Goal: Task Accomplishment & Management: Complete application form

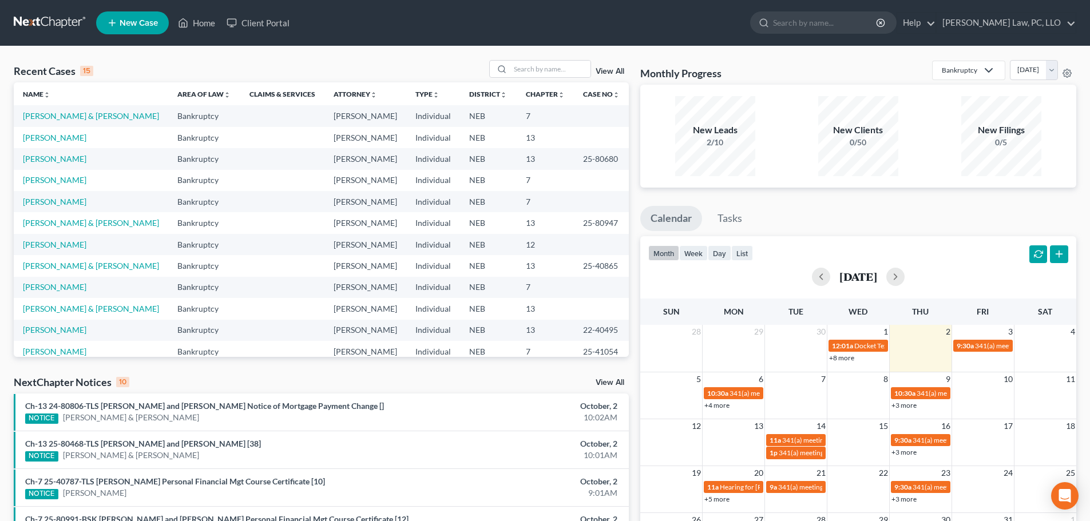
click at [611, 381] on link "View All" at bounding box center [610, 383] width 29 height 8
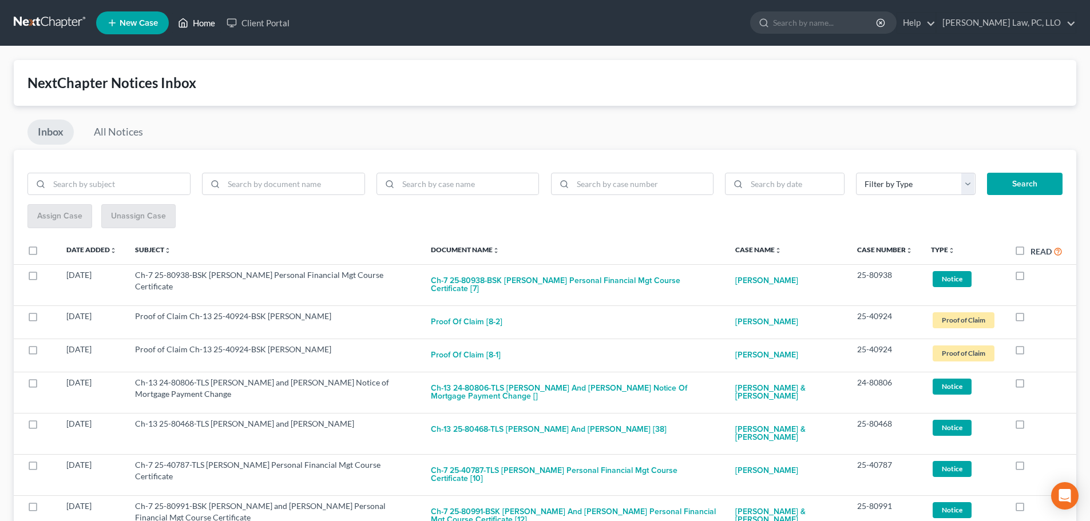
click at [203, 20] on link "Home" at bounding box center [196, 23] width 49 height 21
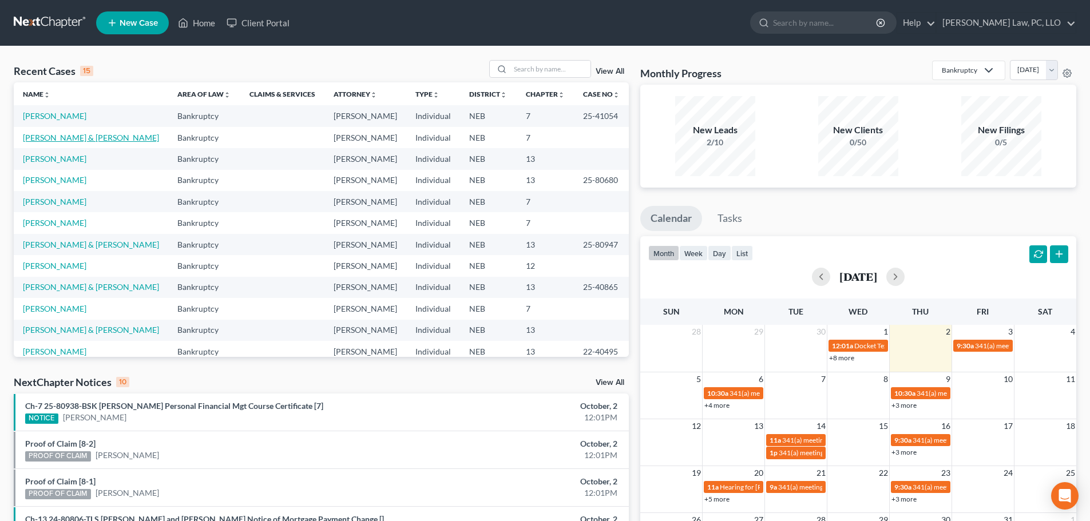
click at [80, 142] on link "[PERSON_NAME] & [PERSON_NAME]" at bounding box center [91, 138] width 136 height 10
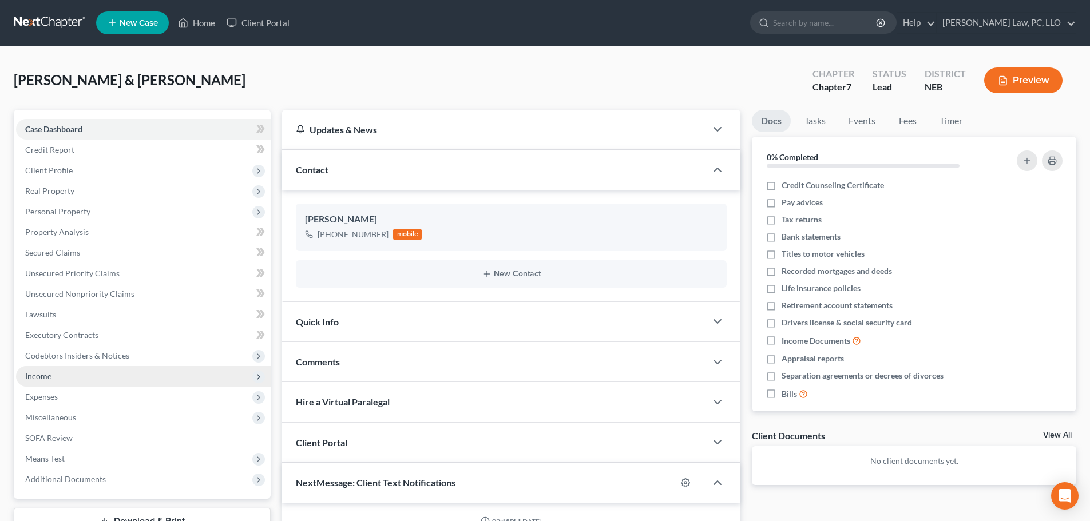
scroll to position [478, 0]
click at [36, 377] on span "Income" at bounding box center [38, 376] width 26 height 10
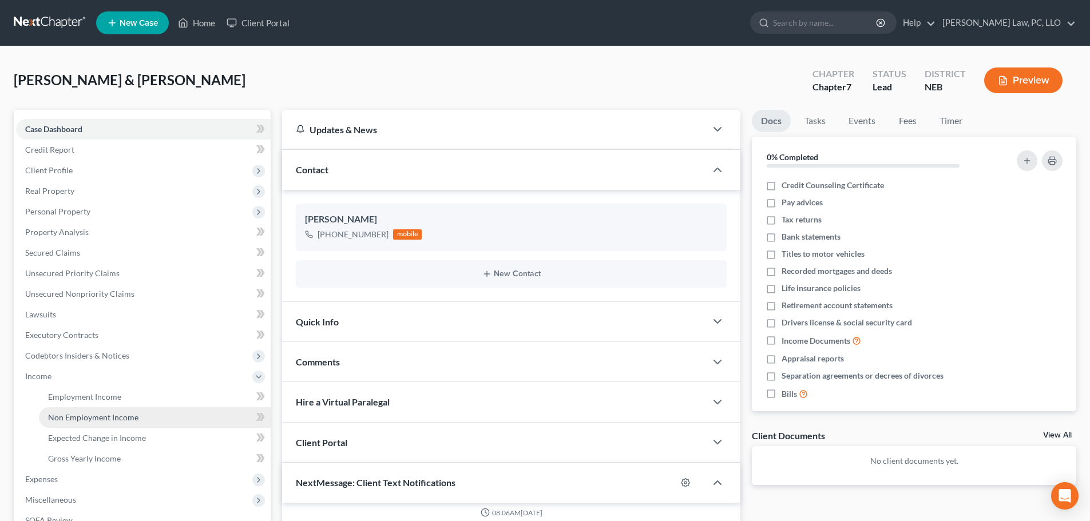
click at [73, 416] on span "Non Employment Income" at bounding box center [93, 418] width 90 height 10
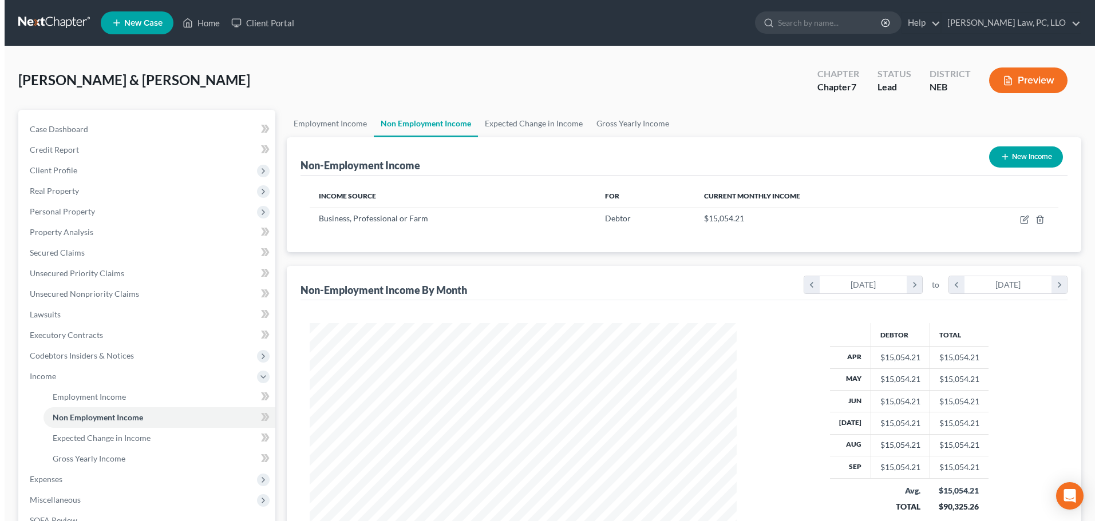
scroll to position [213, 450]
click at [1017, 161] on button "New Income" at bounding box center [1021, 156] width 74 height 21
select select "0"
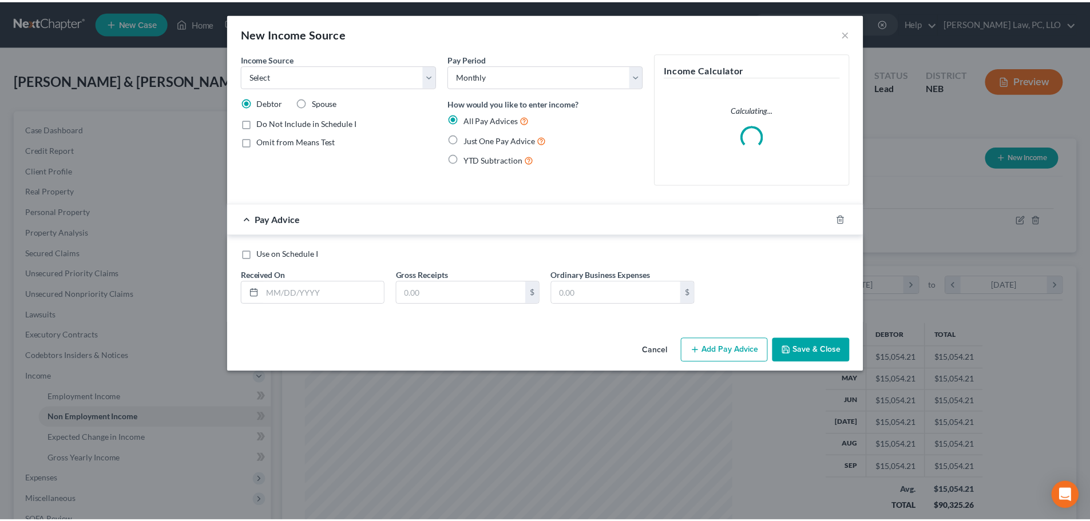
scroll to position [215, 454]
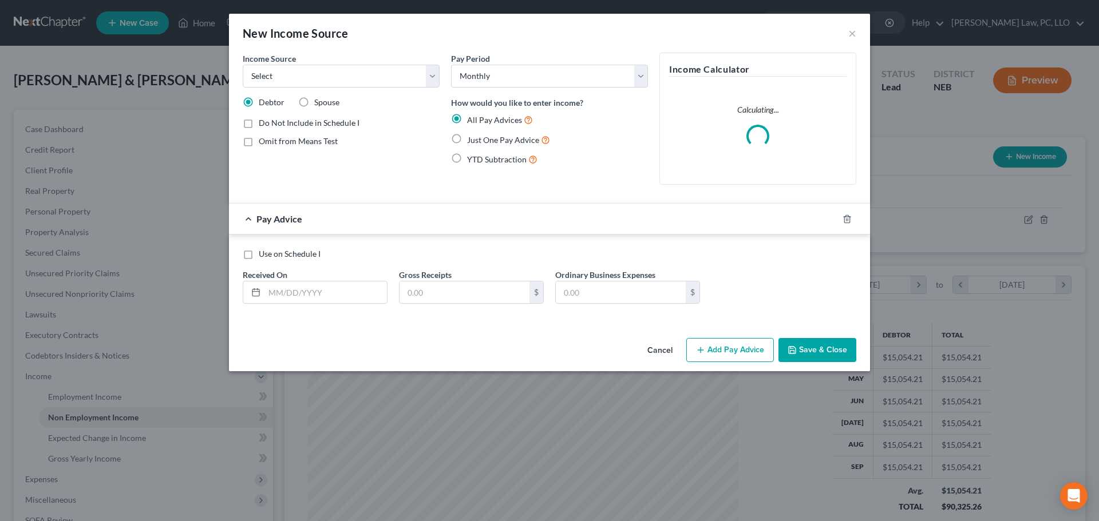
click at [339, 100] on div "Debtor Spouse" at bounding box center [341, 102] width 197 height 11
click at [328, 103] on span "Spouse" at bounding box center [326, 102] width 25 height 10
click at [326, 103] on input "Spouse" at bounding box center [322, 100] width 7 height 7
radio input "true"
click at [342, 78] on select "Select Unemployment Disability (from employer) Pension Retirement Social Securi…" at bounding box center [341, 76] width 197 height 23
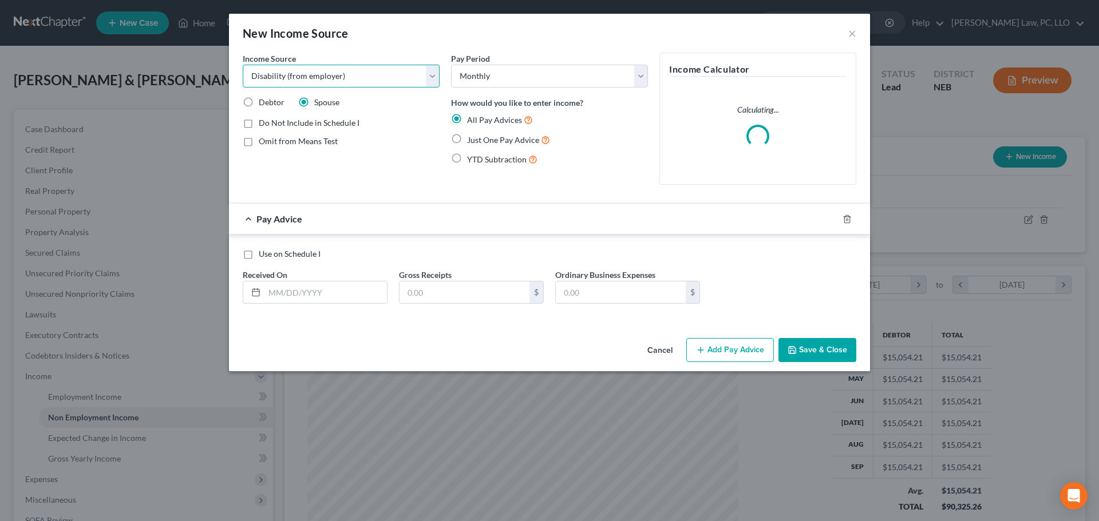
click at [243, 65] on select "Select Unemployment Disability (from employer) Pension Retirement Social Securi…" at bounding box center [341, 76] width 197 height 23
click at [364, 81] on select "Select Unemployment Disability (from employer) Pension Retirement Social Securi…" at bounding box center [341, 76] width 197 height 23
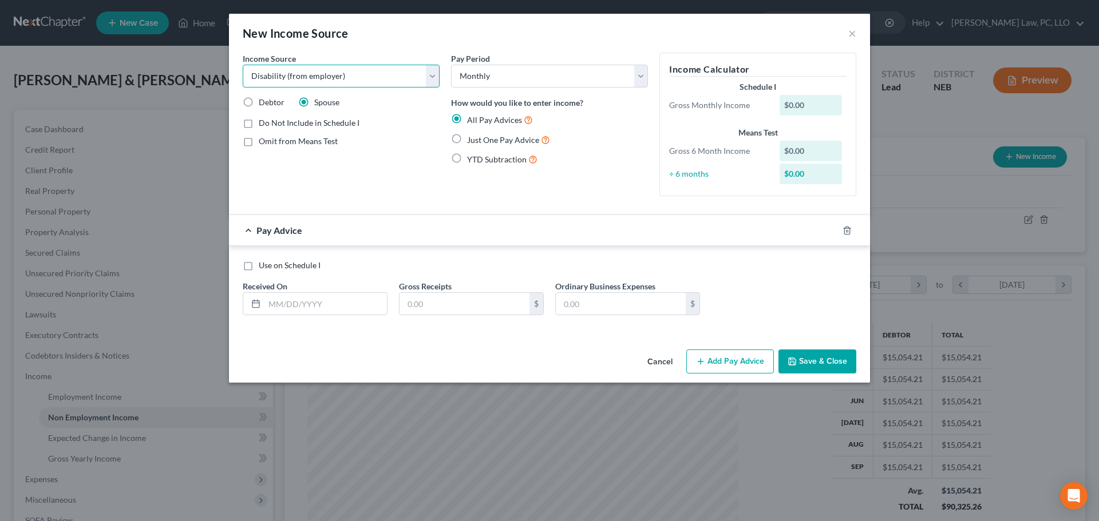
select select "4"
click at [243, 65] on select "Select Unemployment Disability (from employer) Pension Retirement Social Securi…" at bounding box center [341, 76] width 197 height 23
click at [305, 144] on span "Omit from Means Test" at bounding box center [298, 141] width 79 height 10
click at [271, 143] on input "Omit from Means Test" at bounding box center [266, 139] width 7 height 7
checkbox input "true"
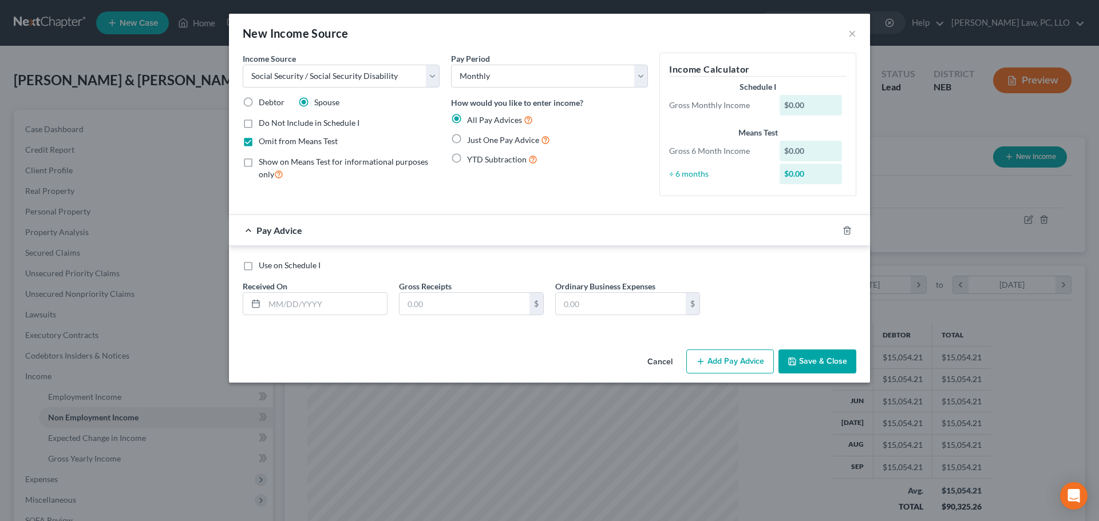
click at [503, 140] on span "Just One Pay Advice" at bounding box center [503, 140] width 72 height 10
click at [479, 140] on input "Just One Pay Advice" at bounding box center [475, 136] width 7 height 7
radio input "true"
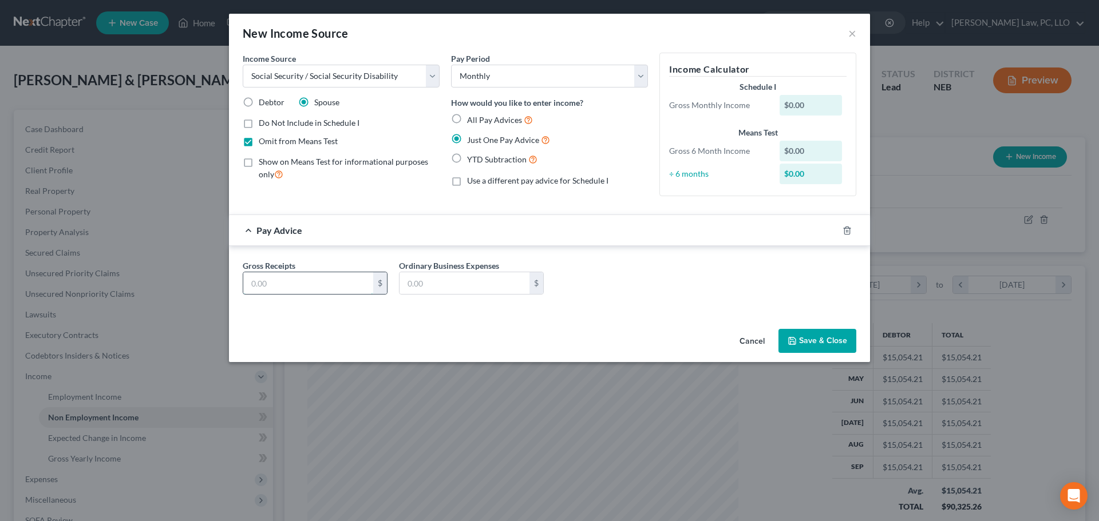
click at [279, 283] on input "text" at bounding box center [308, 283] width 130 height 22
paste input "899.17"
type input "899.17"
click at [803, 340] on button "Save & Close" at bounding box center [817, 341] width 78 height 24
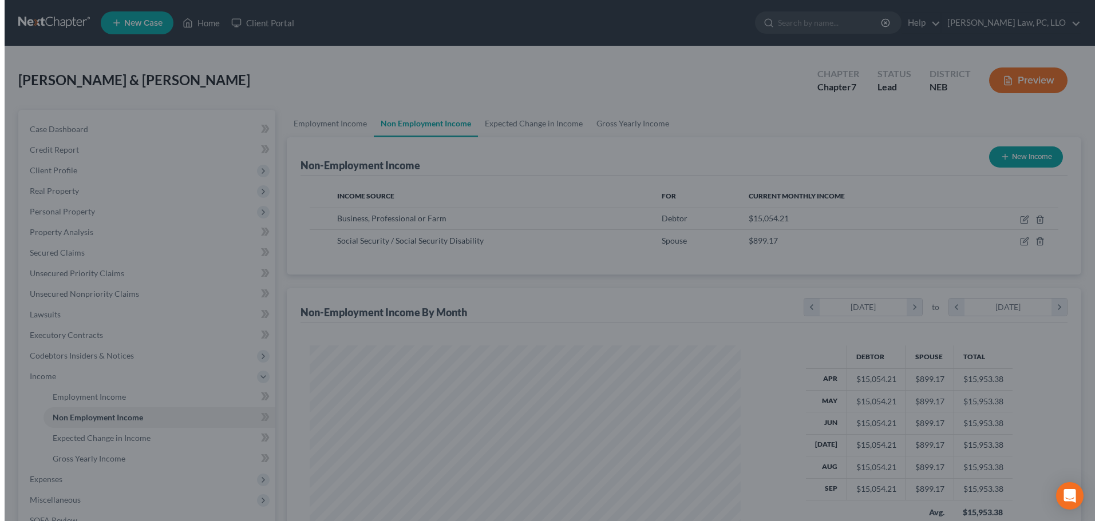
scroll to position [572006, 571770]
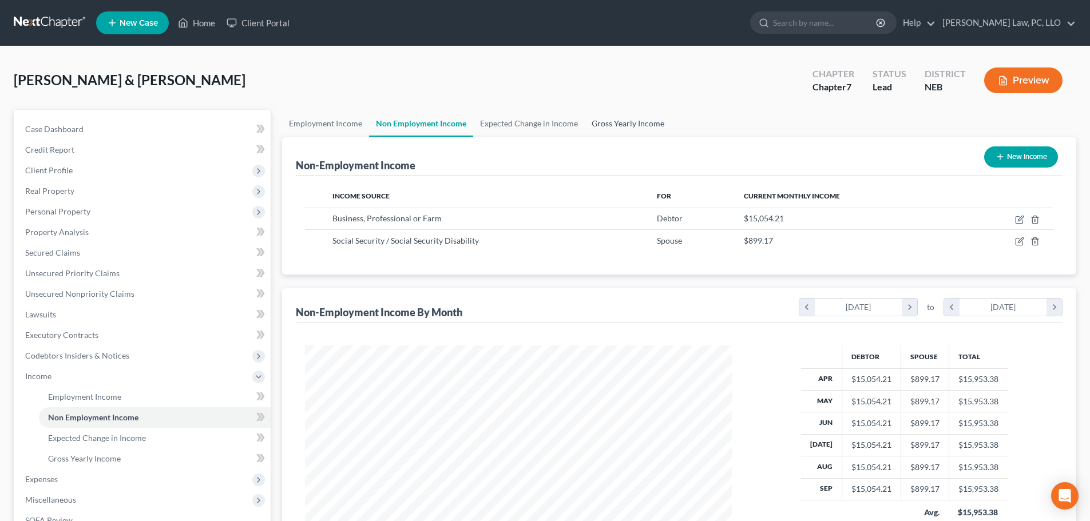
click at [602, 125] on link "Gross Yearly Income" at bounding box center [628, 123] width 86 height 27
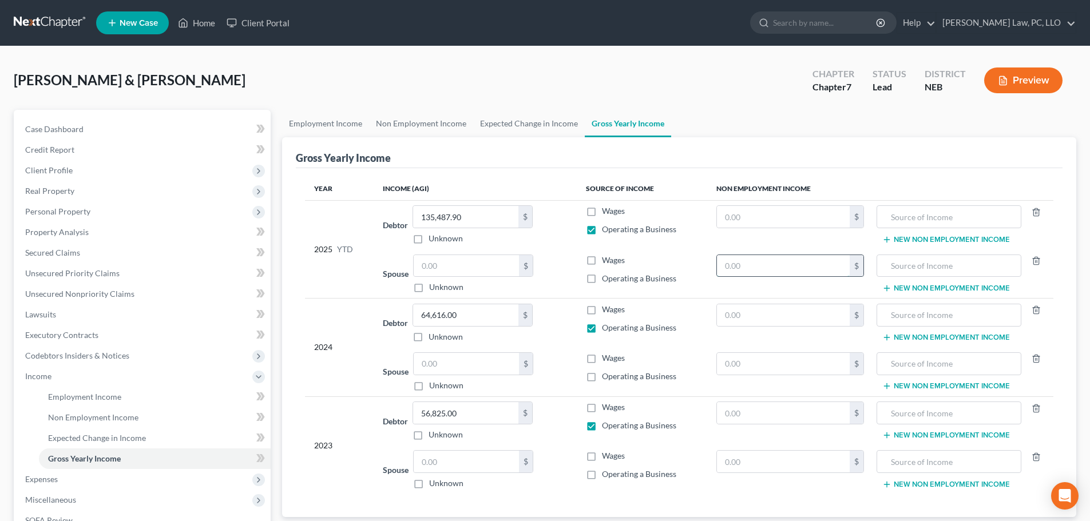
click at [742, 264] on input "text" at bounding box center [783, 266] width 133 height 22
type input "8,991.70"
click at [737, 367] on input "text" at bounding box center [783, 364] width 133 height 22
type input "10,790.00"
click at [730, 457] on input "text" at bounding box center [783, 462] width 133 height 22
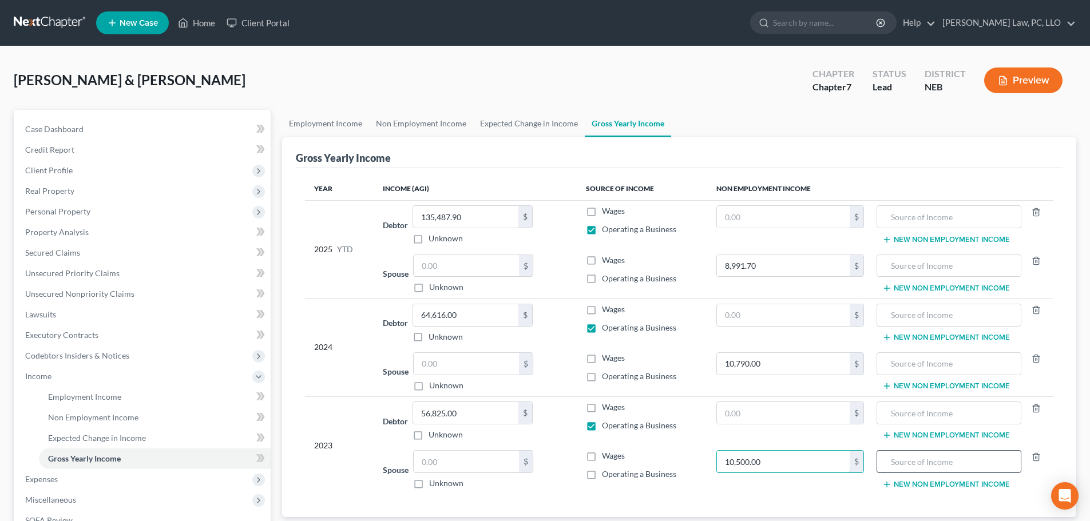
type input "10,500.00"
click at [913, 461] on input "text" at bounding box center [949, 462] width 132 height 22
type input "SSDI"
click at [906, 360] on input "text" at bounding box center [949, 364] width 132 height 22
type input "SSDI"
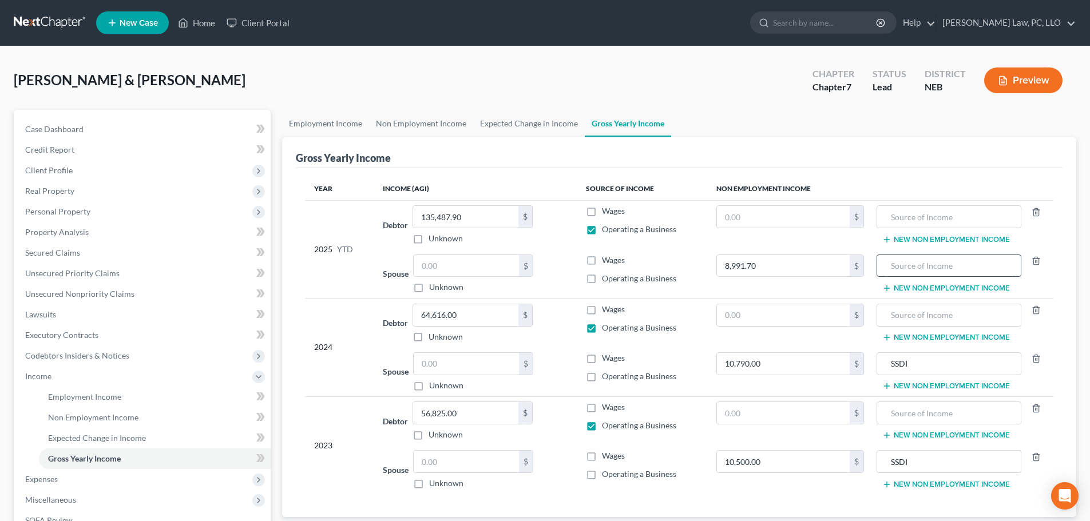
click at [914, 268] on input "text" at bounding box center [949, 266] width 132 height 22
type input "SSDI"
click at [1033, 212] on icon "button" at bounding box center [1035, 211] width 5 height 7
click at [1035, 310] on line "button" at bounding box center [1035, 311] width 0 height 2
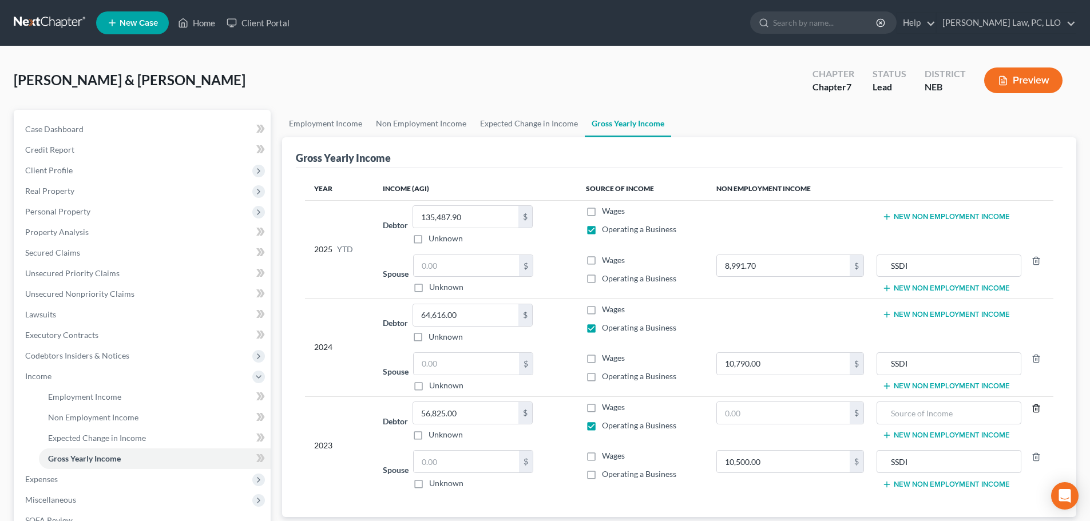
click at [1037, 409] on icon "button" at bounding box center [1036, 408] width 9 height 9
click at [508, 126] on link "Expected Change in Income" at bounding box center [529, 123] width 112 height 27
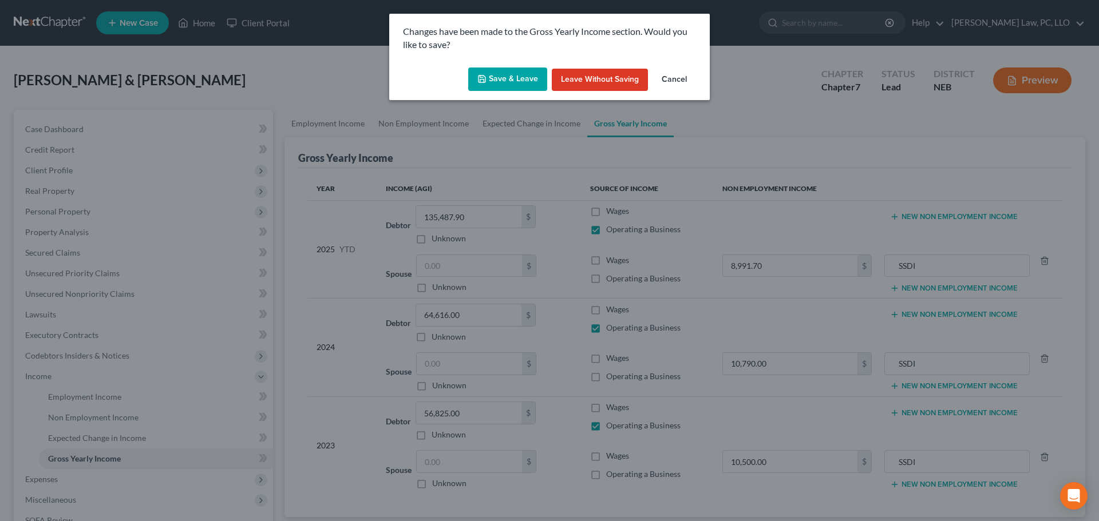
click at [518, 81] on button "Save & Leave" at bounding box center [507, 80] width 79 height 24
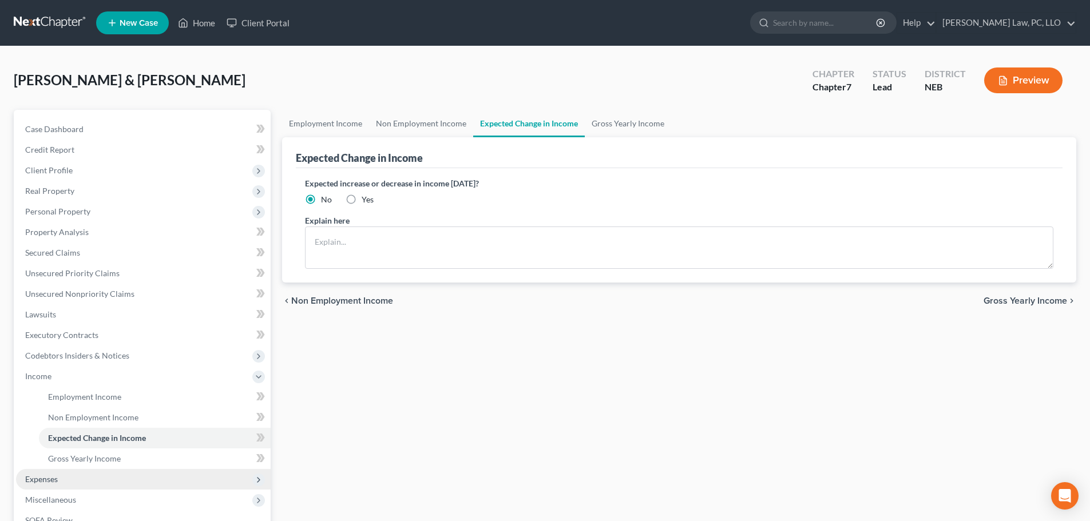
click at [61, 482] on span "Expenses" at bounding box center [143, 479] width 255 height 21
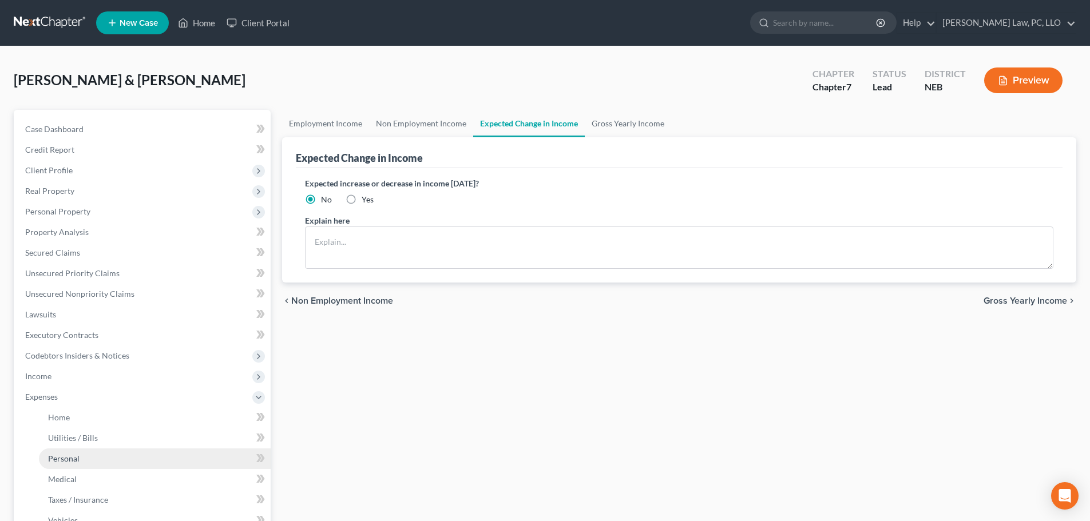
click at [78, 453] on link "Personal" at bounding box center [155, 459] width 232 height 21
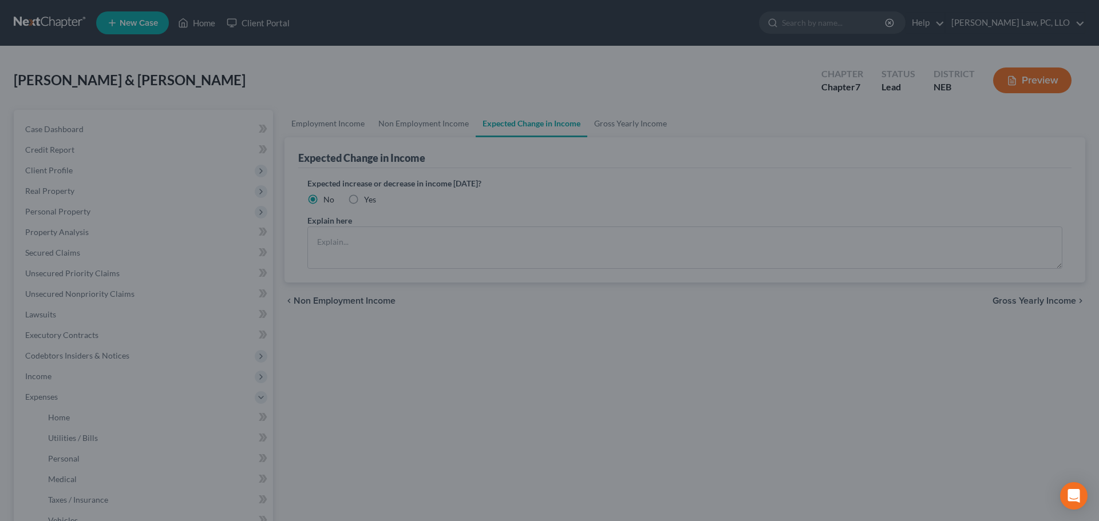
click at [76, 478] on div at bounding box center [549, 260] width 1099 height 521
click at [157, 359] on div at bounding box center [549, 260] width 1099 height 521
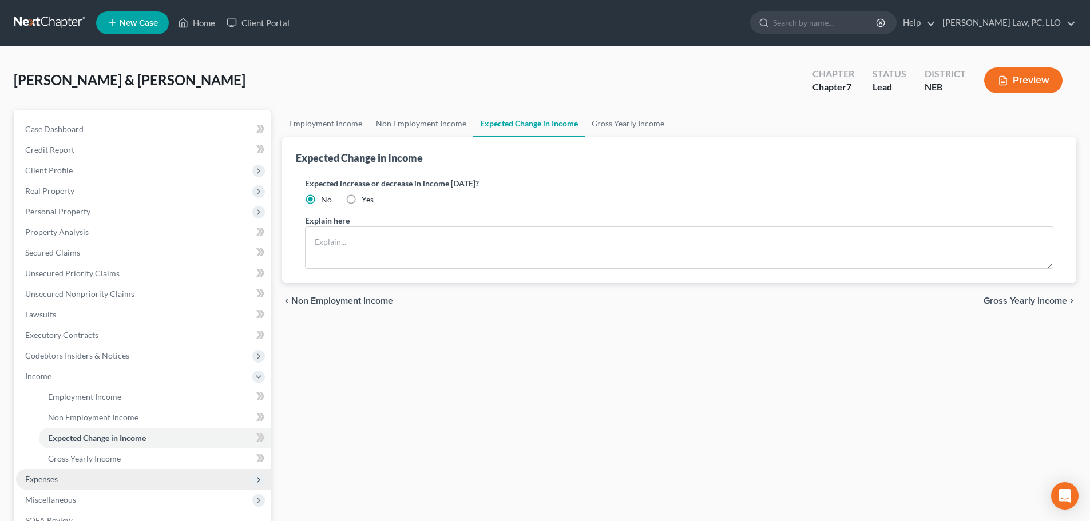
click at [81, 478] on span "Expenses" at bounding box center [143, 479] width 255 height 21
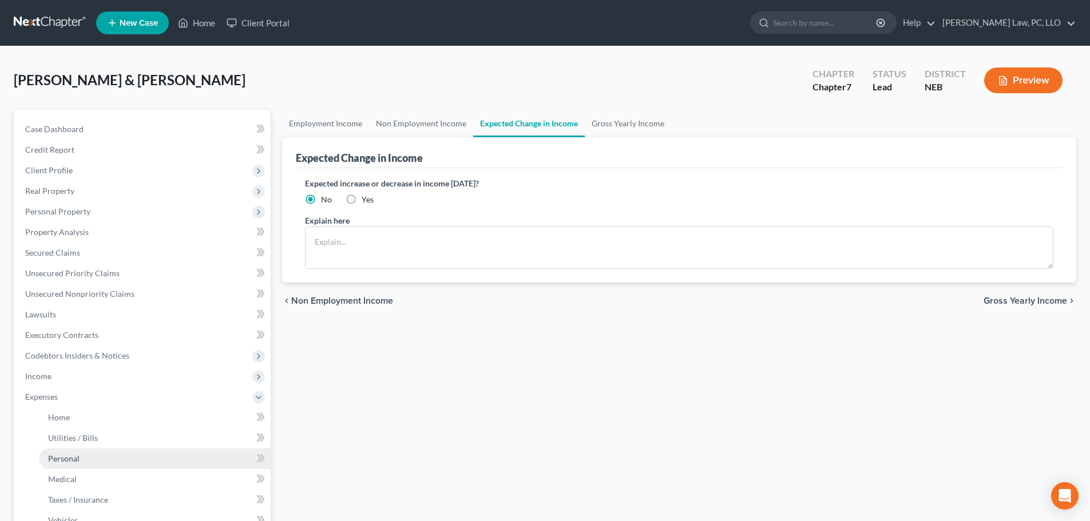
click at [81, 462] on link "Personal" at bounding box center [155, 459] width 232 height 21
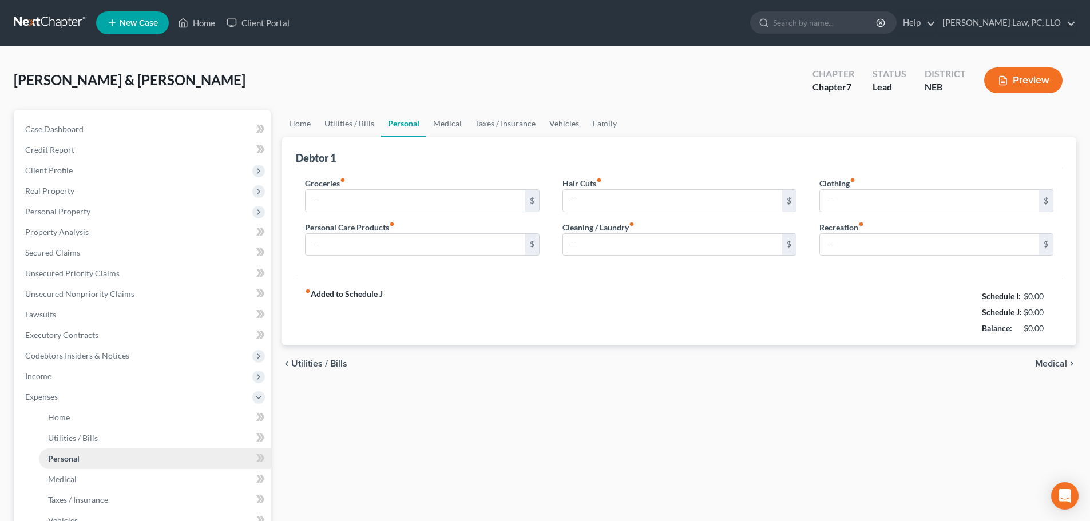
type input "900.00"
type input "0.00"
type input "80.00"
type input "0.00"
type input "180.00"
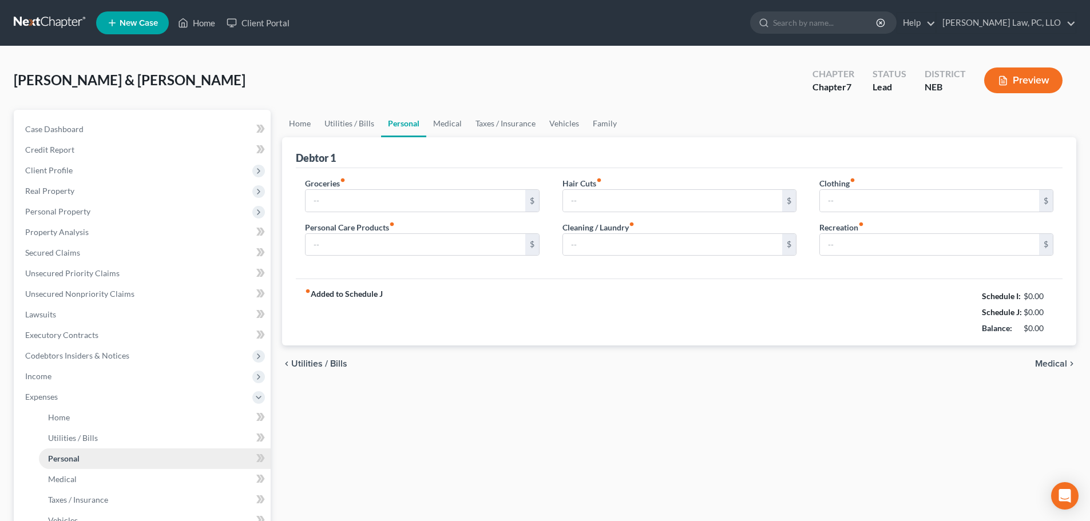
type input "0.00"
click at [452, 235] on input "0.00" at bounding box center [415, 245] width 219 height 22
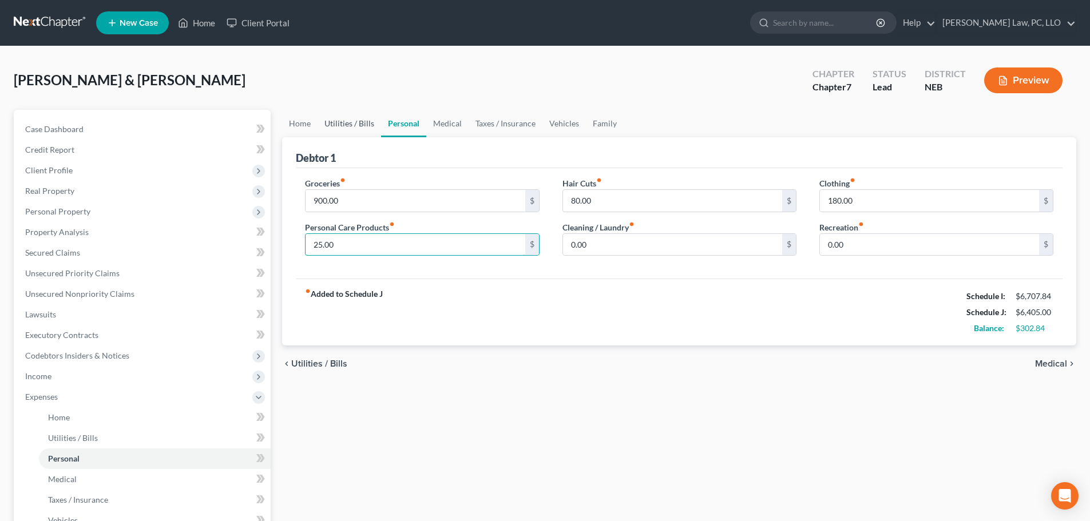
type input "25.00"
click at [336, 130] on link "Utilities / Bills" at bounding box center [350, 123] width 64 height 27
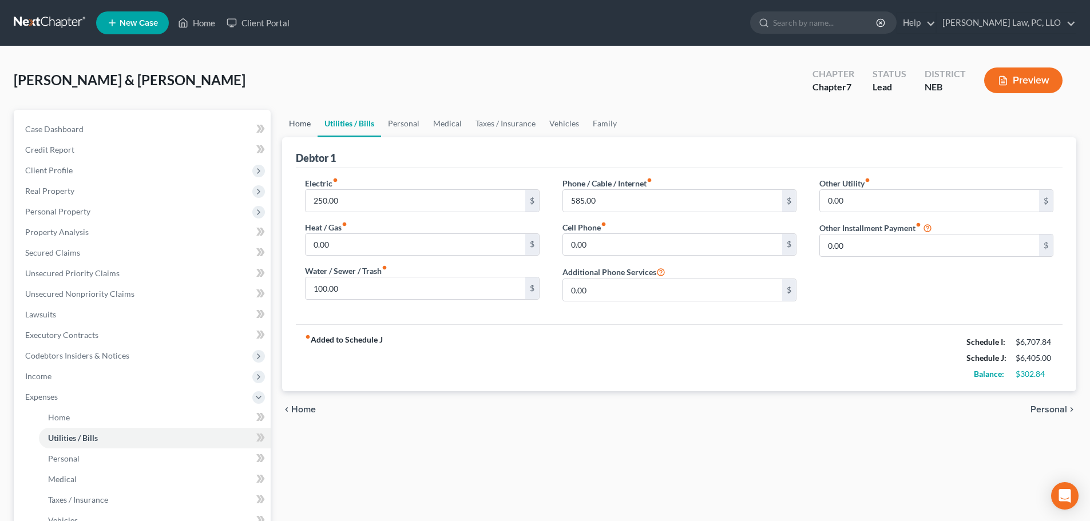
click at [290, 124] on link "Home" at bounding box center [299, 123] width 35 height 27
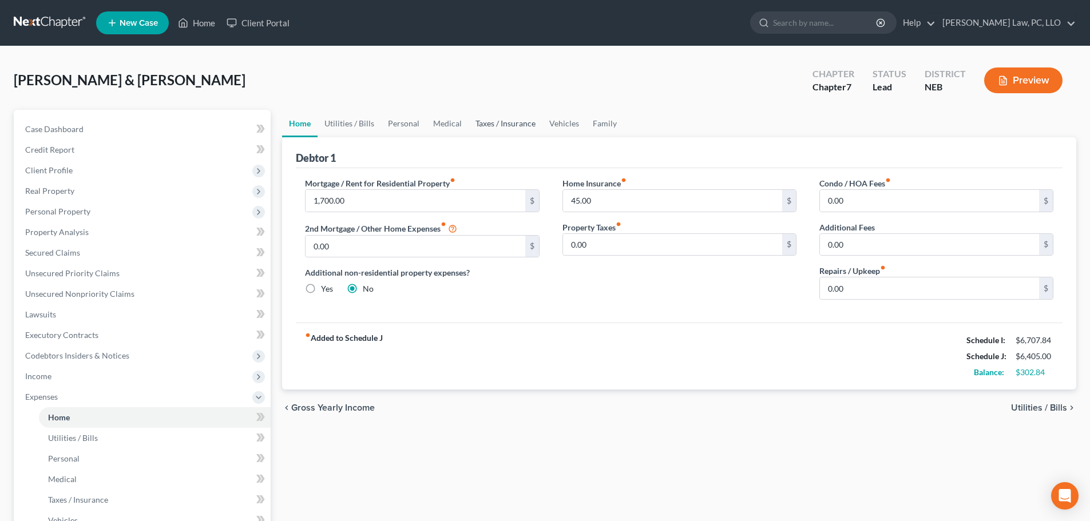
click at [536, 122] on link "Taxes / Insurance" at bounding box center [506, 123] width 74 height 27
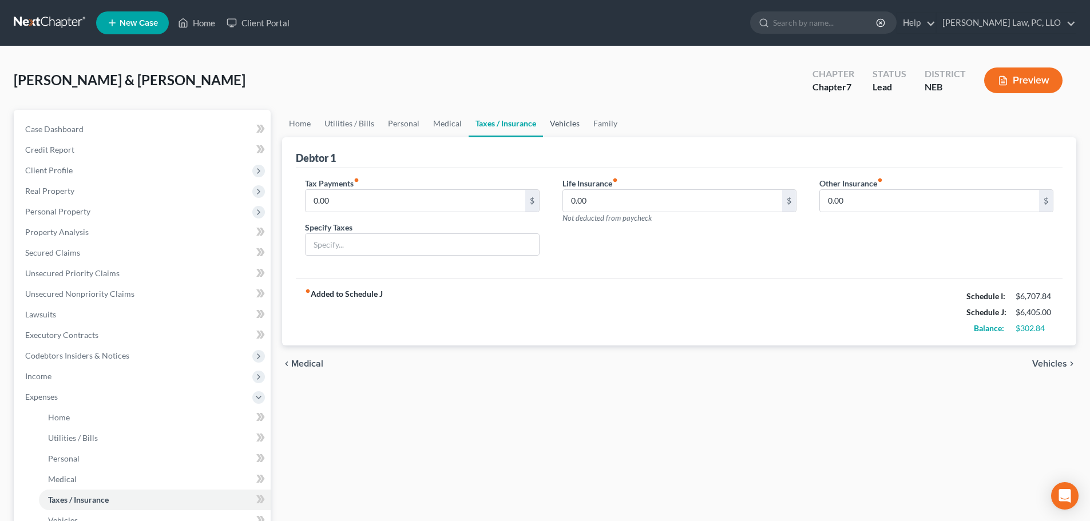
click at [569, 122] on link "Vehicles" at bounding box center [564, 123] width 43 height 27
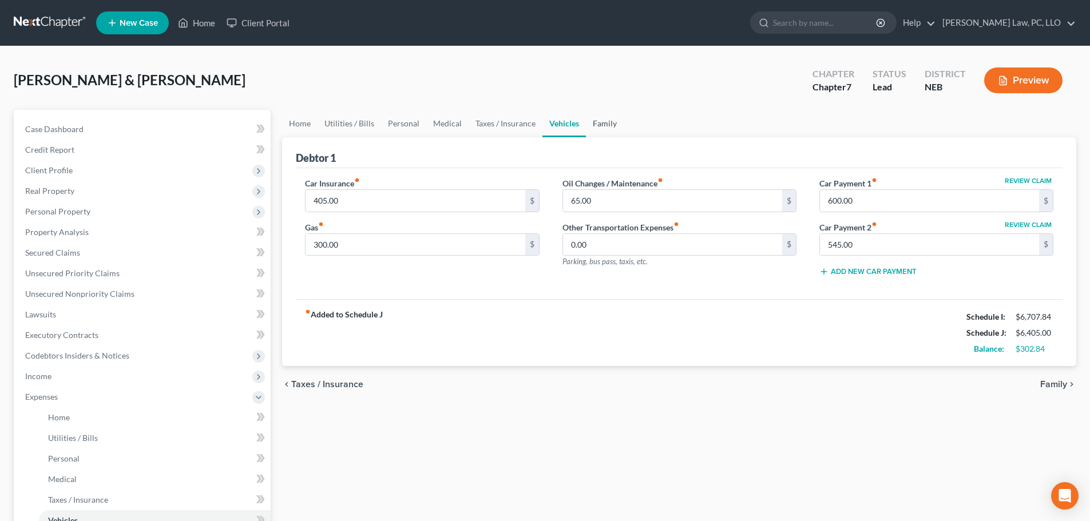
click at [615, 124] on link "Family" at bounding box center [605, 123] width 38 height 27
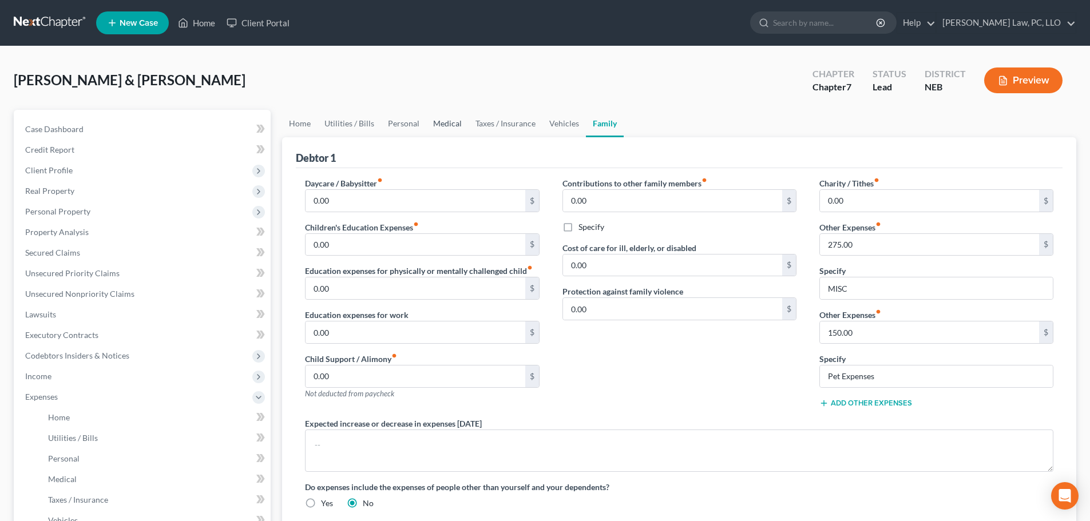
click at [447, 124] on link "Medical" at bounding box center [447, 123] width 42 height 27
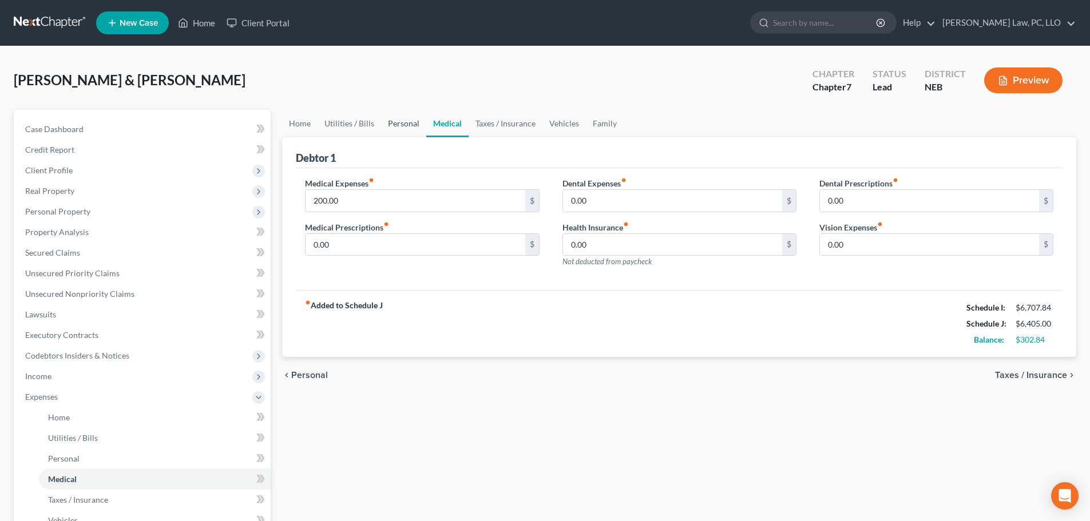
click at [392, 127] on link "Personal" at bounding box center [403, 123] width 45 height 27
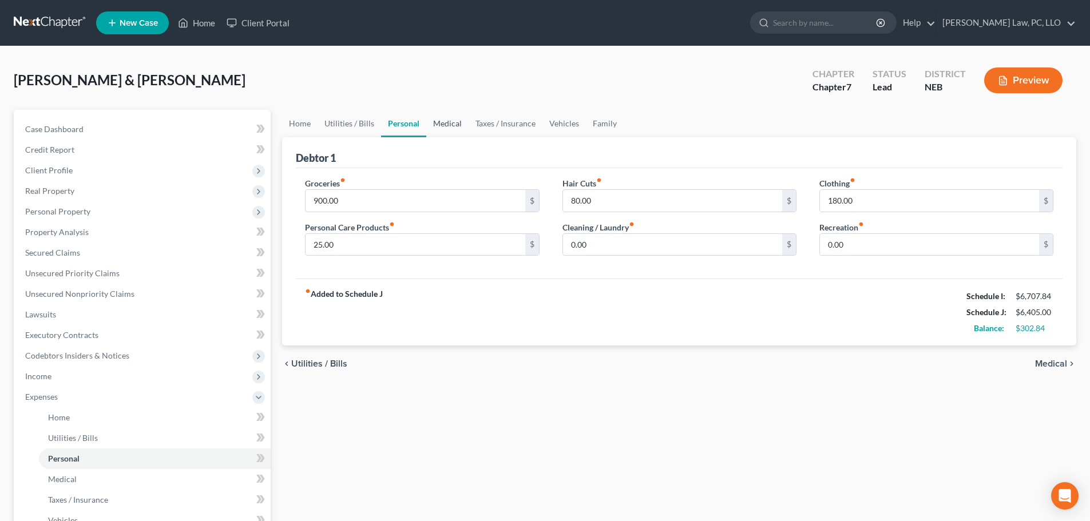
click at [446, 126] on link "Medical" at bounding box center [447, 123] width 42 height 27
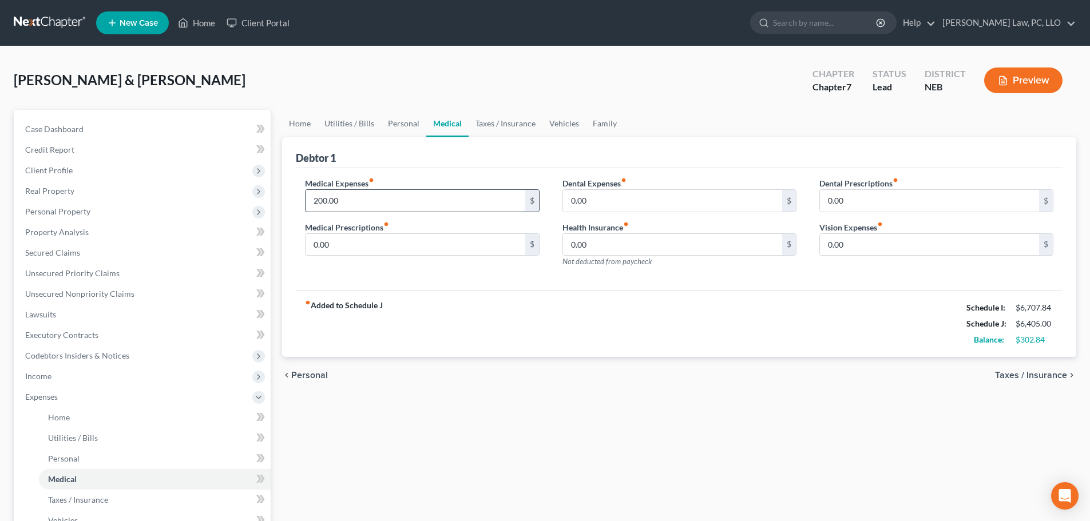
click at [412, 202] on input "200.00" at bounding box center [415, 201] width 219 height 22
type input "250.00"
click at [346, 124] on link "Utilities / Bills" at bounding box center [350, 123] width 64 height 27
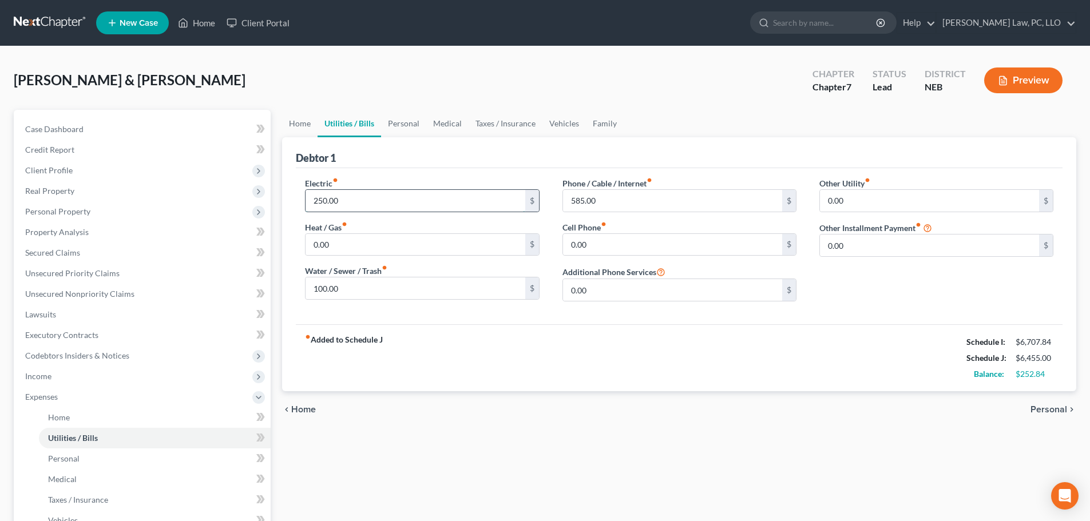
click at [346, 204] on input "250.00" at bounding box center [415, 201] width 219 height 22
type input "275.00"
click at [410, 118] on link "Personal" at bounding box center [403, 123] width 45 height 27
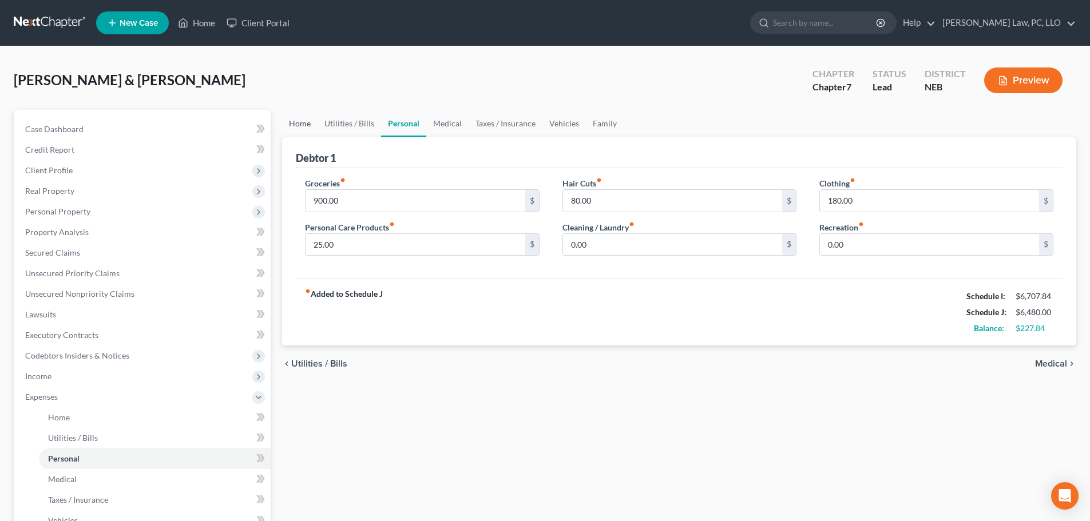
click at [314, 116] on link "Home" at bounding box center [299, 123] width 35 height 27
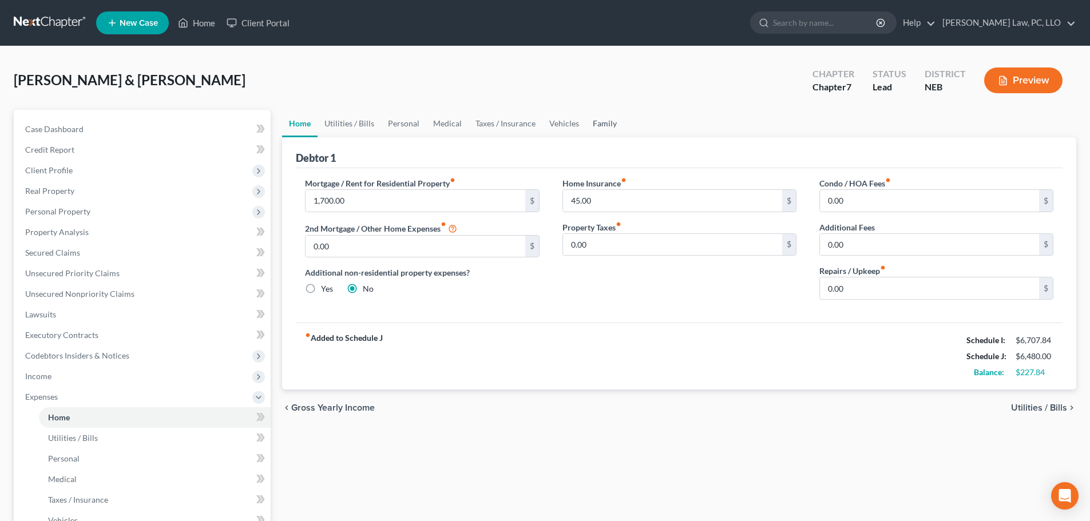
click at [605, 122] on link "Family" at bounding box center [605, 123] width 38 height 27
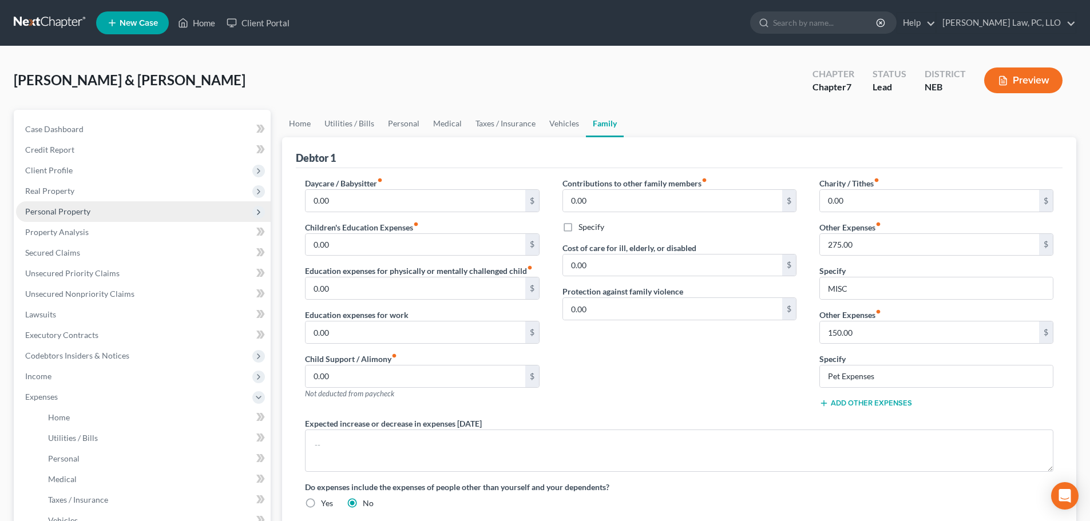
click at [99, 208] on span "Personal Property" at bounding box center [143, 211] width 255 height 21
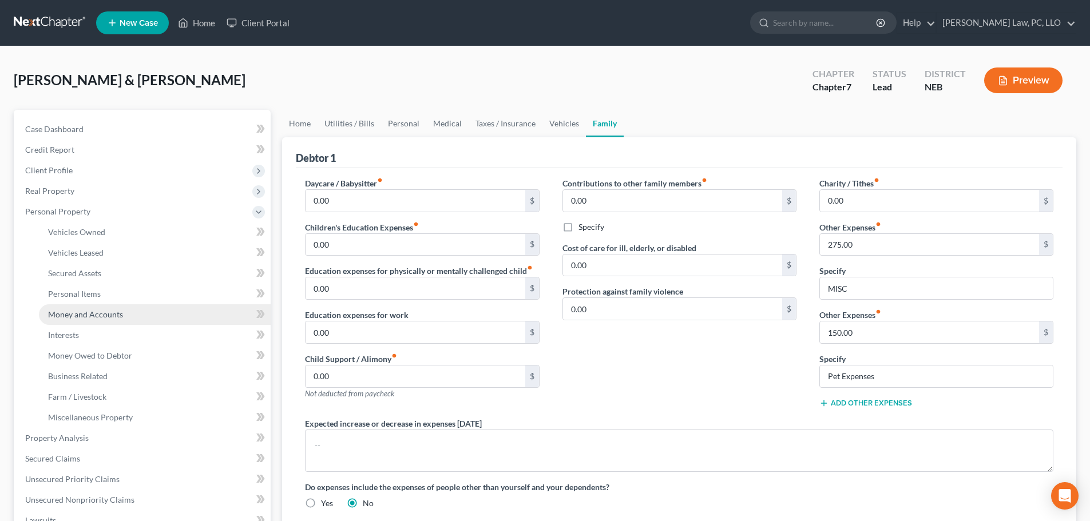
click at [105, 305] on link "Money and Accounts" at bounding box center [155, 314] width 232 height 21
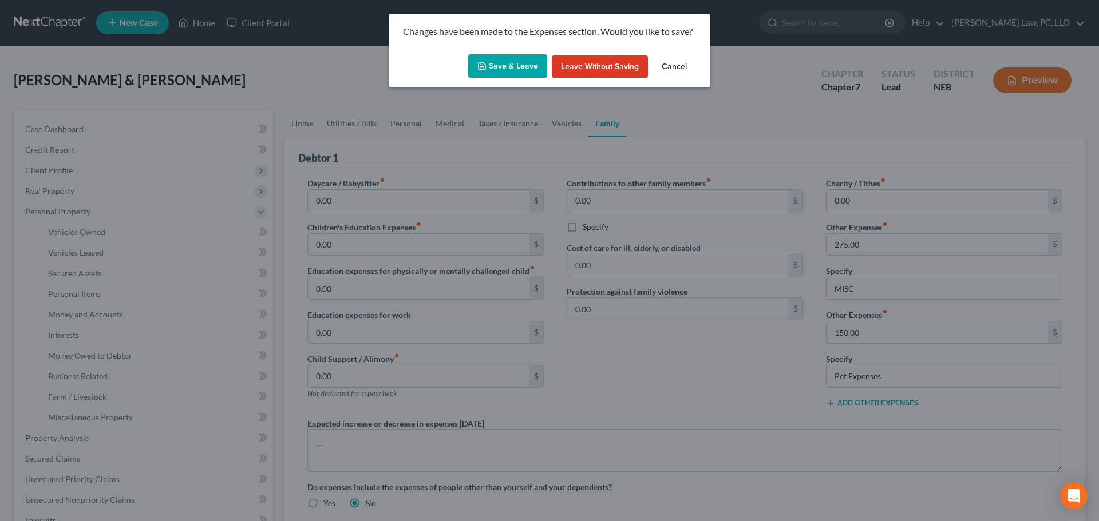
click at [508, 68] on button "Save & Leave" at bounding box center [507, 66] width 79 height 24
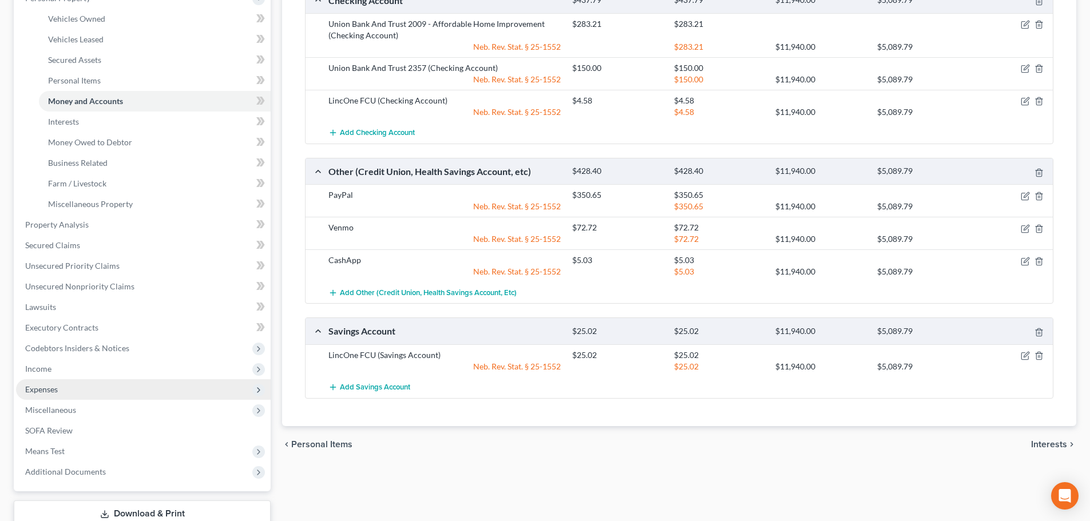
scroll to position [286, 0]
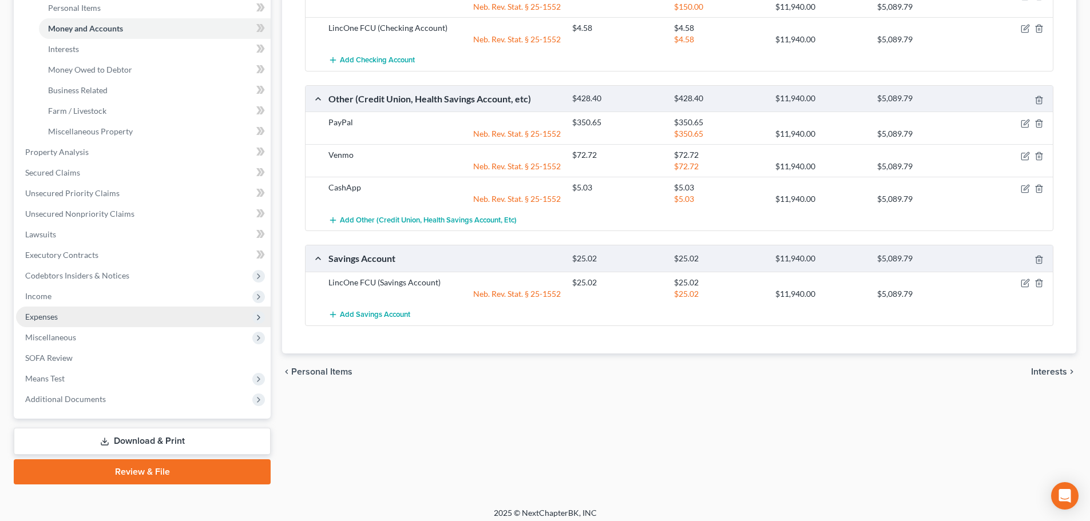
click at [60, 317] on span "Expenses" at bounding box center [143, 317] width 255 height 21
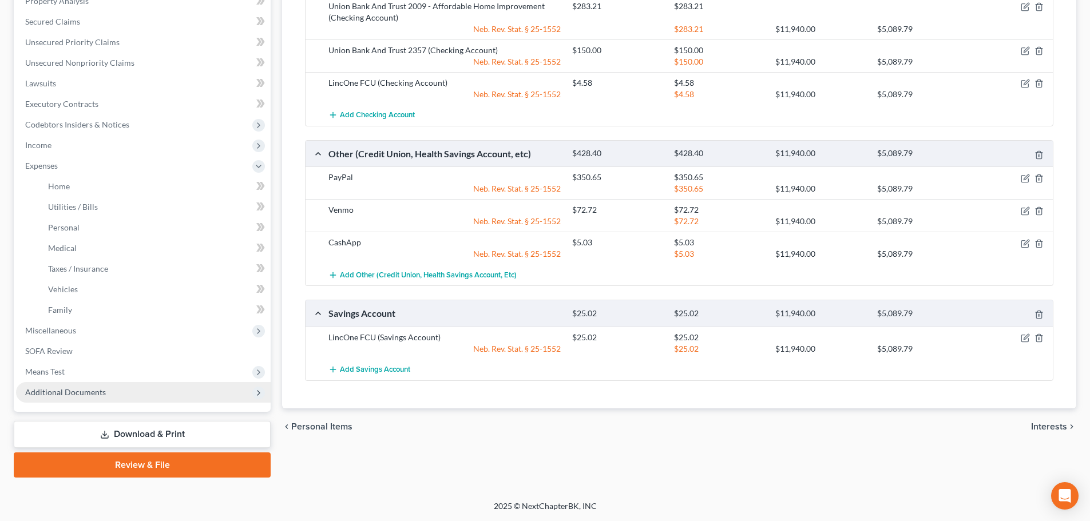
scroll to position [231, 0]
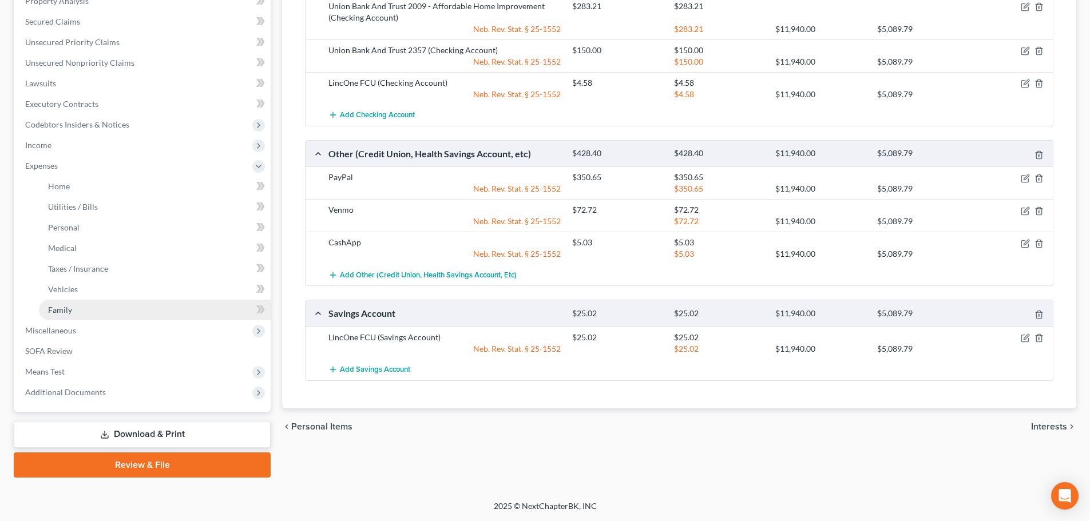
click at [69, 306] on span "Family" at bounding box center [60, 310] width 24 height 10
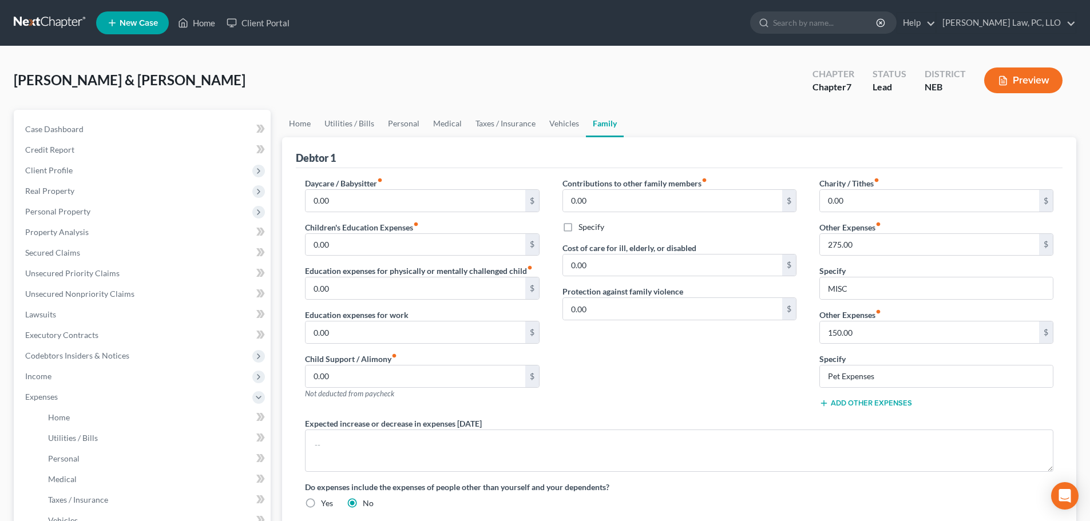
click at [841, 402] on button "Add Other Expenses" at bounding box center [865, 403] width 93 height 9
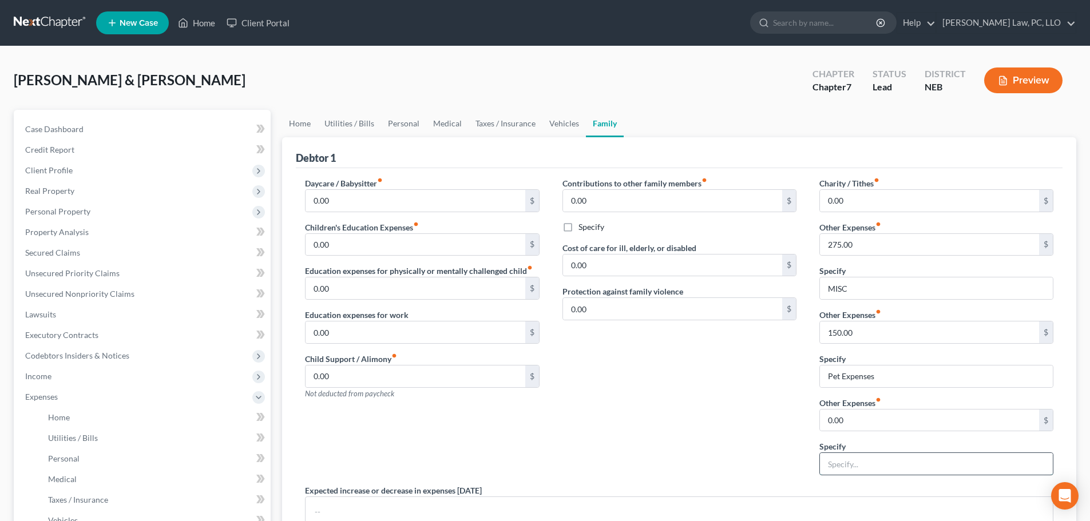
click at [845, 457] on input "text" at bounding box center [936, 464] width 233 height 22
type input "Spotify"
click at [842, 430] on input "0.00" at bounding box center [929, 421] width 219 height 22
type input "22.00"
click at [871, 461] on input "Spotify" at bounding box center [936, 464] width 233 height 22
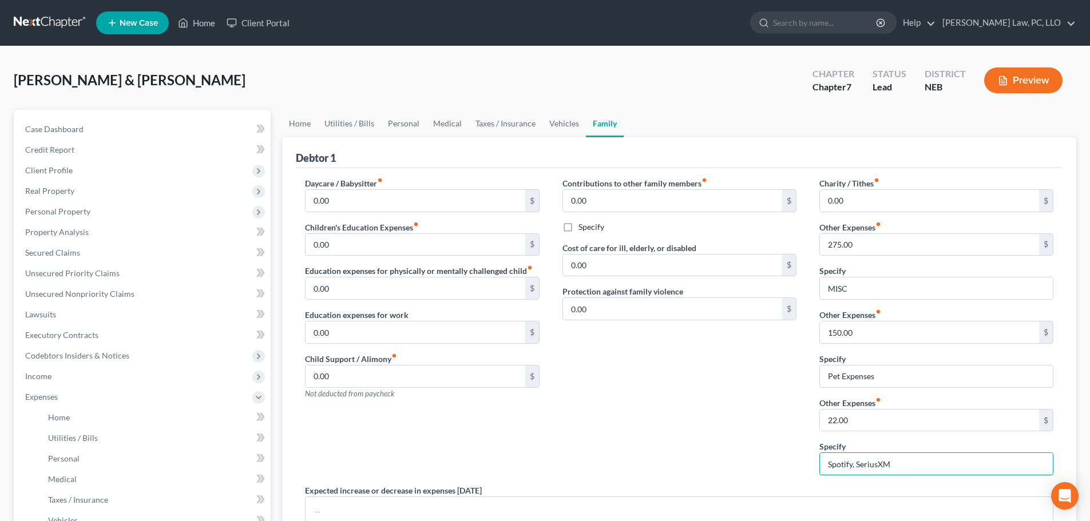
type input "Spotify, SeriusXM"
click at [838, 439] on div "Charity / Tithes fiber_manual_record 0.00 $ Other Expenses fiber_manual_record …" at bounding box center [936, 330] width 257 height 307
click at [851, 421] on input "22.00" at bounding box center [929, 421] width 219 height 22
type input "50.00"
click at [656, 399] on div "Contributions to other family members fiber_manual_record 0.00 $ Specify Cost o…" at bounding box center [679, 330] width 257 height 307
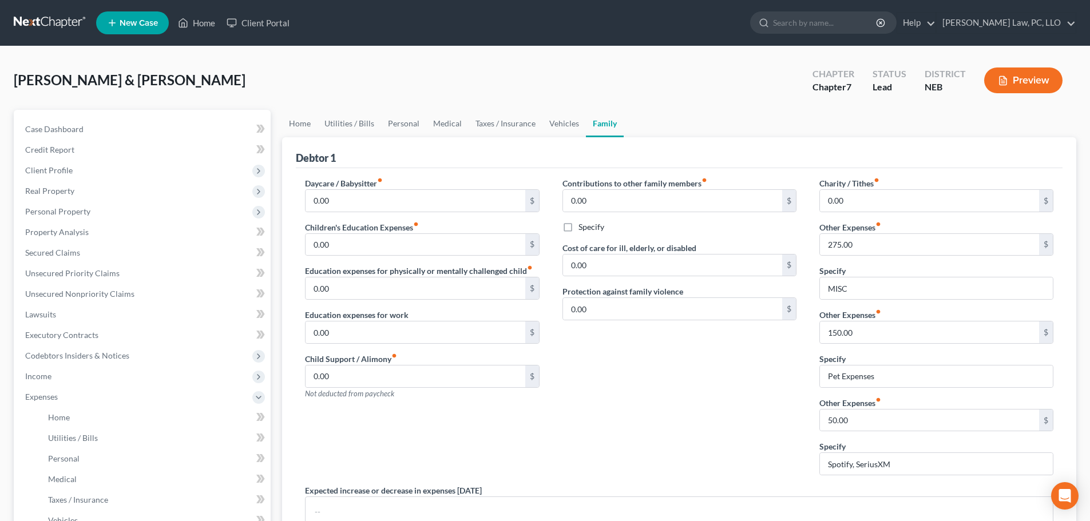
click at [393, 447] on div "Daycare / Babysitter fiber_manual_record 0.00 $ Children's Education Expenses f…" at bounding box center [422, 330] width 257 height 307
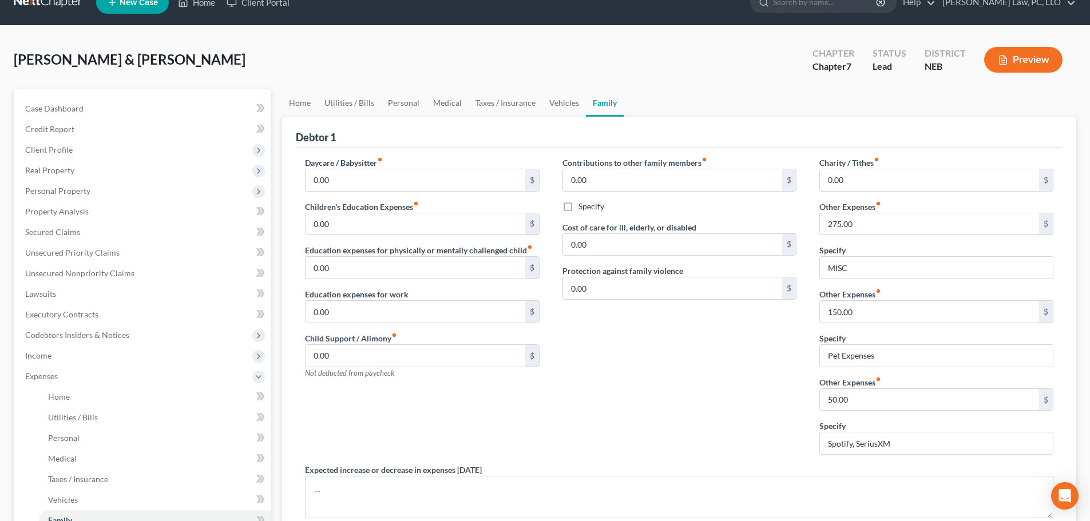
scroll to position [2, 0]
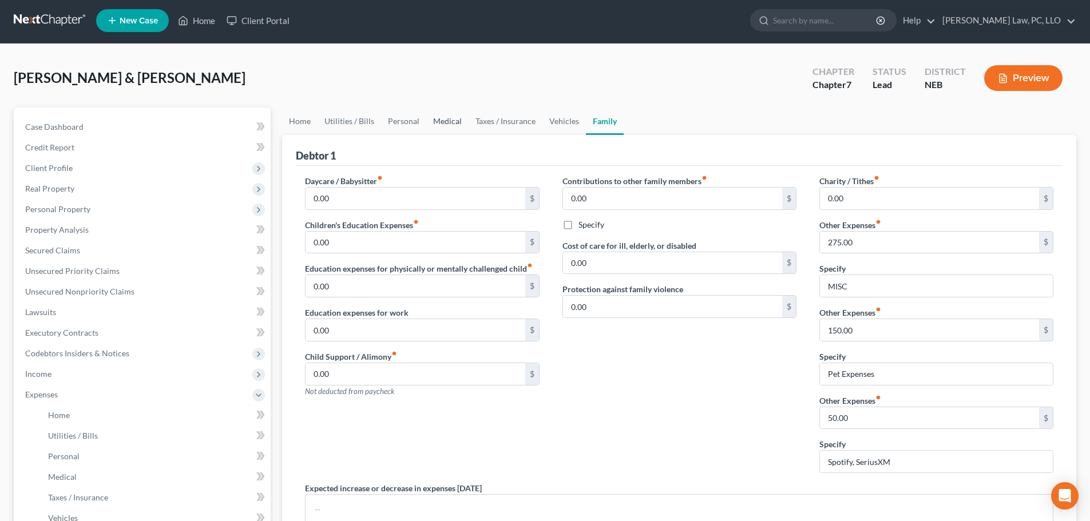
click at [461, 123] on link "Medical" at bounding box center [447, 121] width 42 height 27
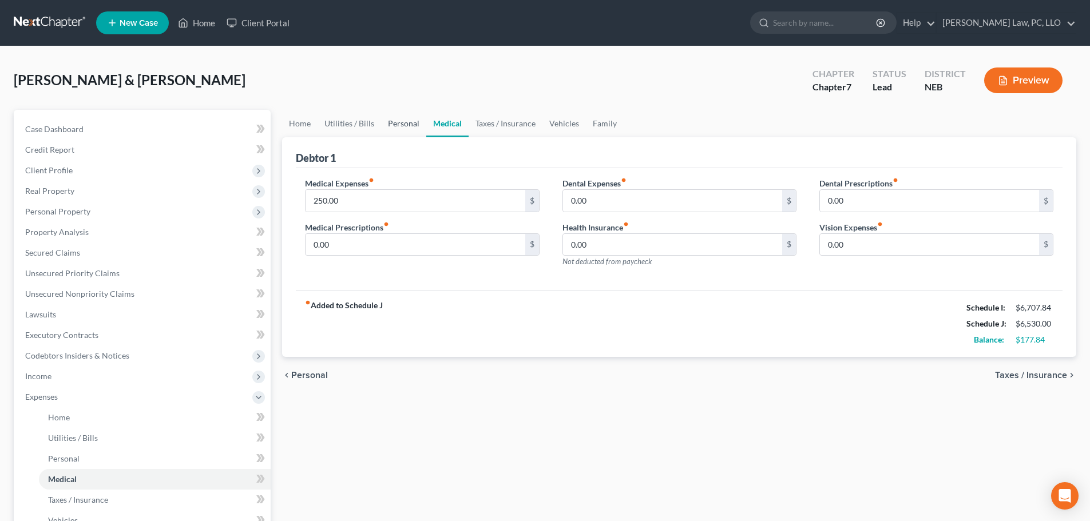
click at [406, 122] on link "Personal" at bounding box center [403, 123] width 45 height 27
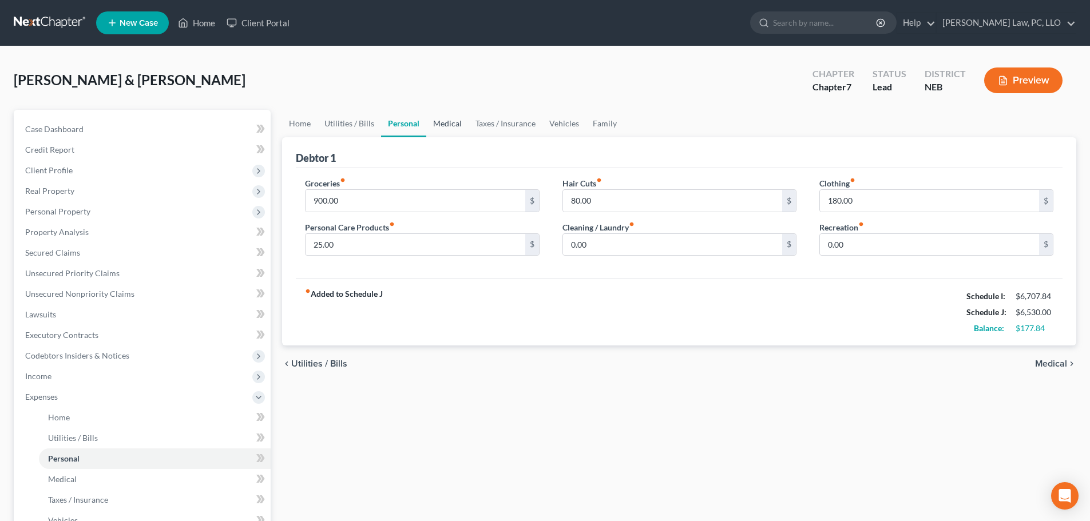
click at [442, 121] on link "Medical" at bounding box center [447, 123] width 42 height 27
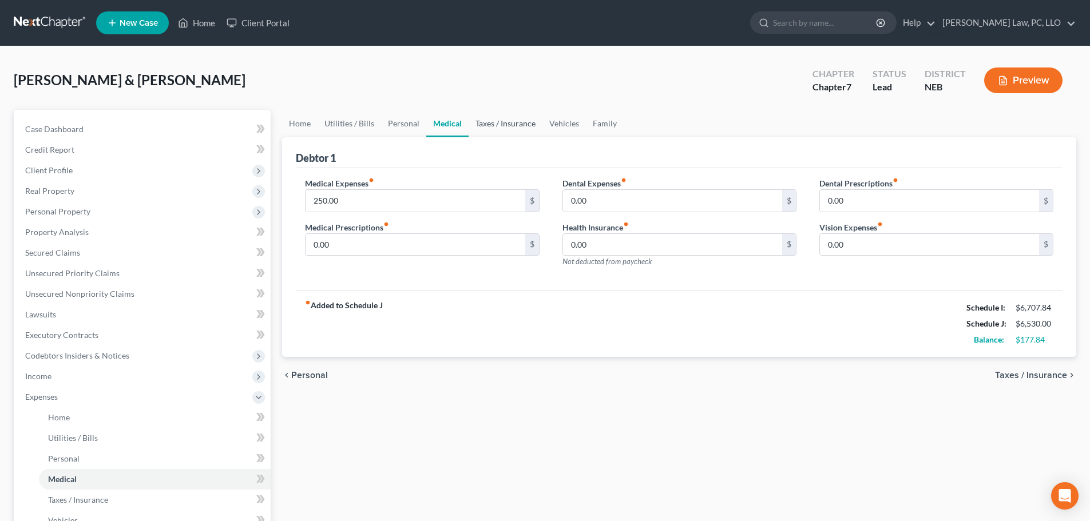
click at [500, 124] on link "Taxes / Insurance" at bounding box center [506, 123] width 74 height 27
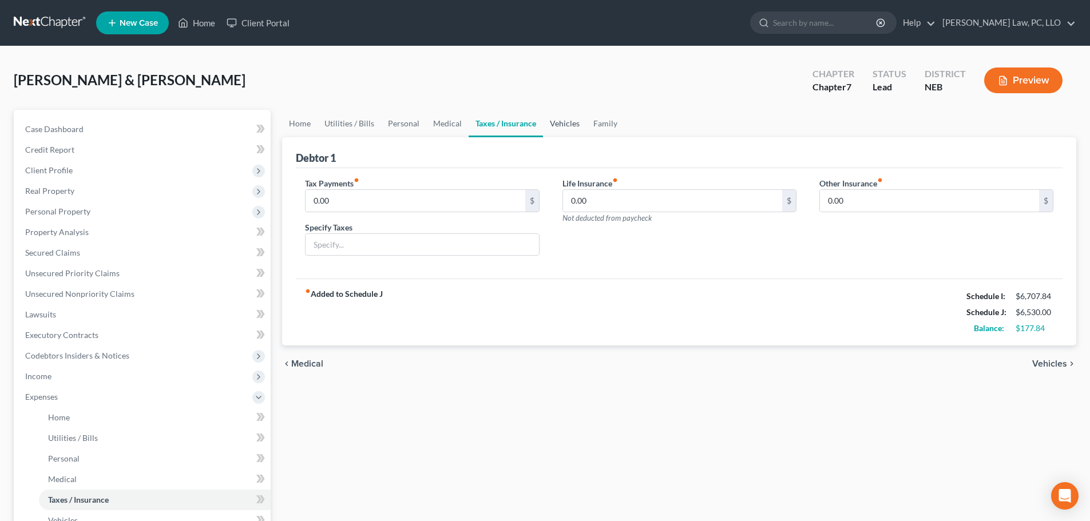
click at [567, 126] on link "Vehicles" at bounding box center [564, 123] width 43 height 27
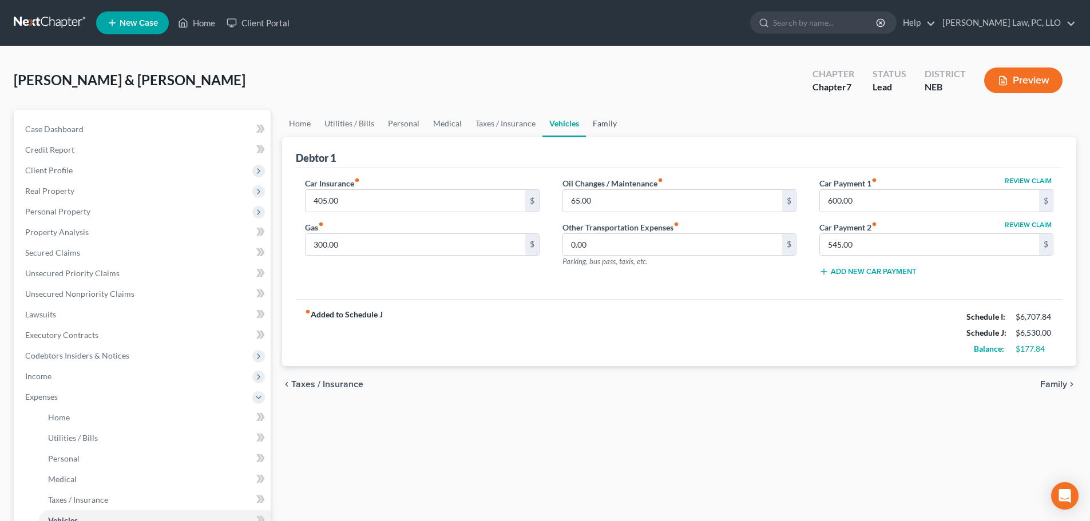
click at [604, 126] on link "Family" at bounding box center [605, 123] width 38 height 27
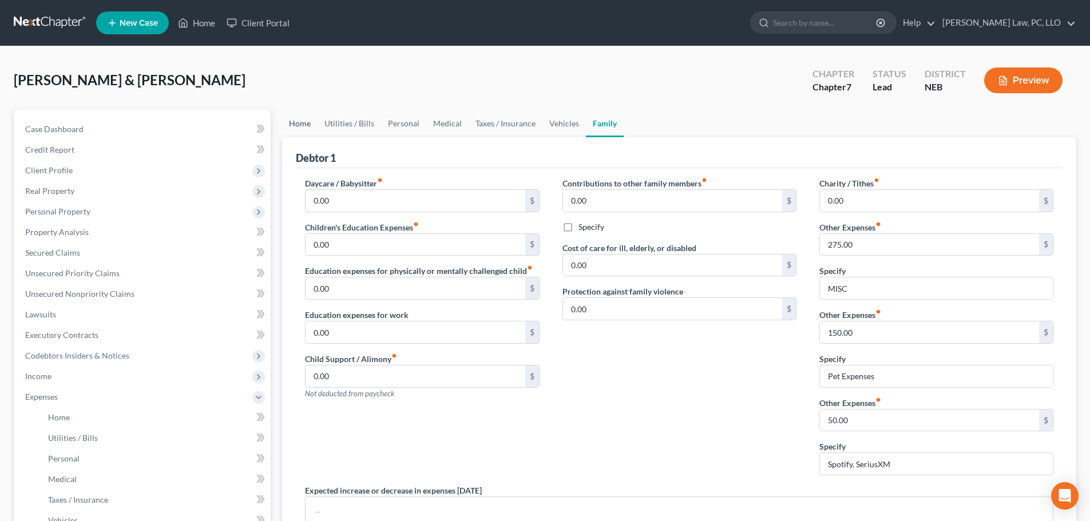
click at [308, 124] on link "Home" at bounding box center [299, 123] width 35 height 27
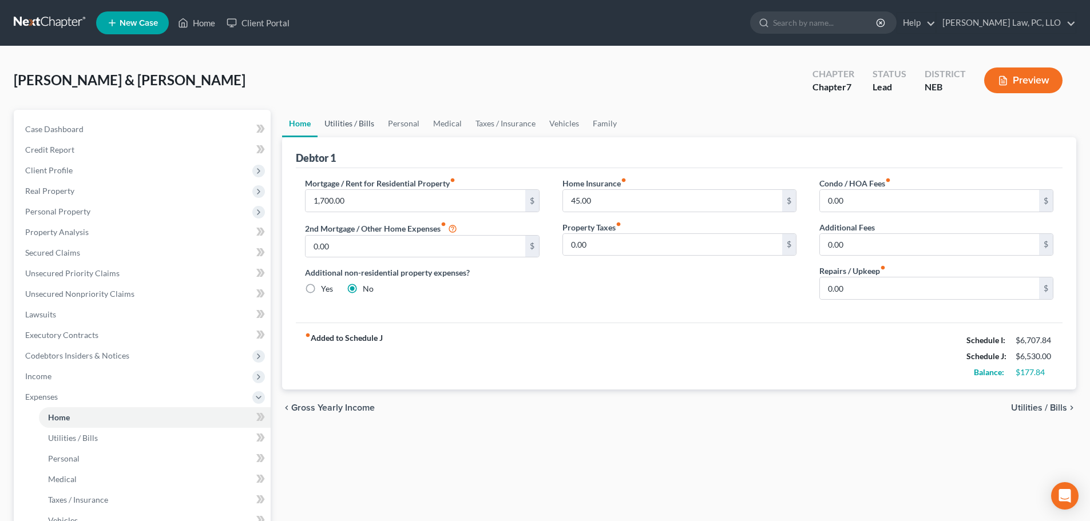
click at [360, 130] on link "Utilities / Bills" at bounding box center [350, 123] width 64 height 27
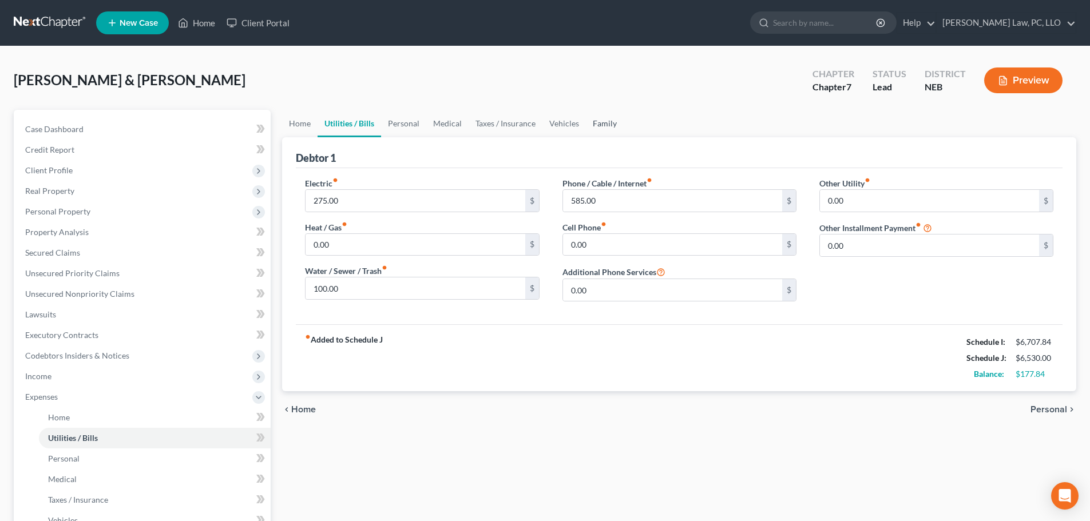
click at [604, 120] on link "Family" at bounding box center [605, 123] width 38 height 27
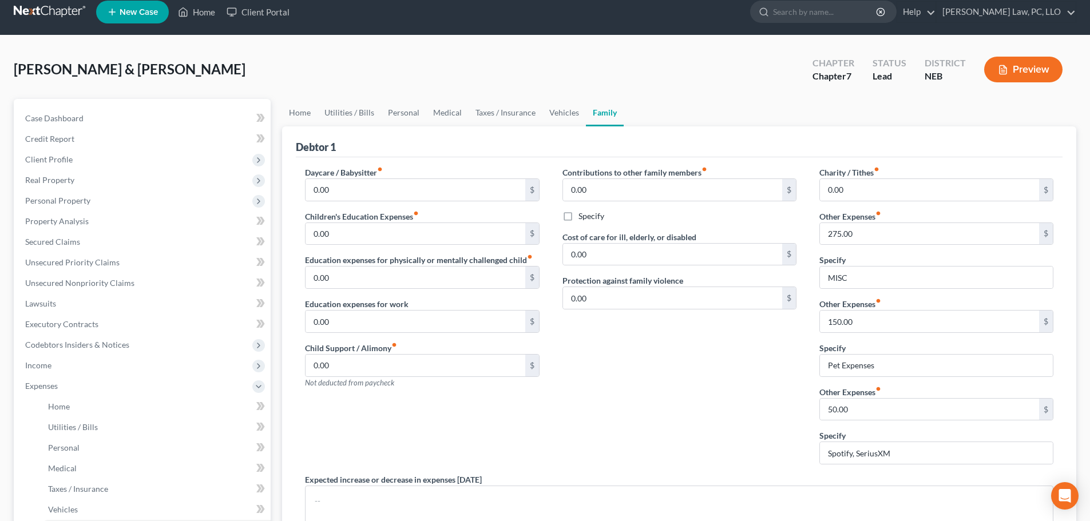
scroll to position [2, 0]
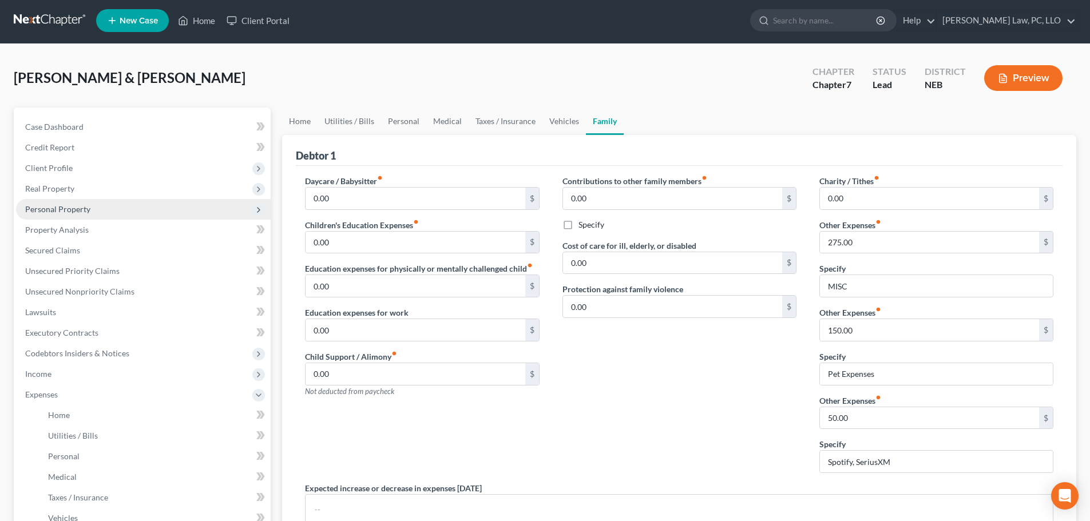
click at [74, 211] on span "Personal Property" at bounding box center [57, 209] width 65 height 10
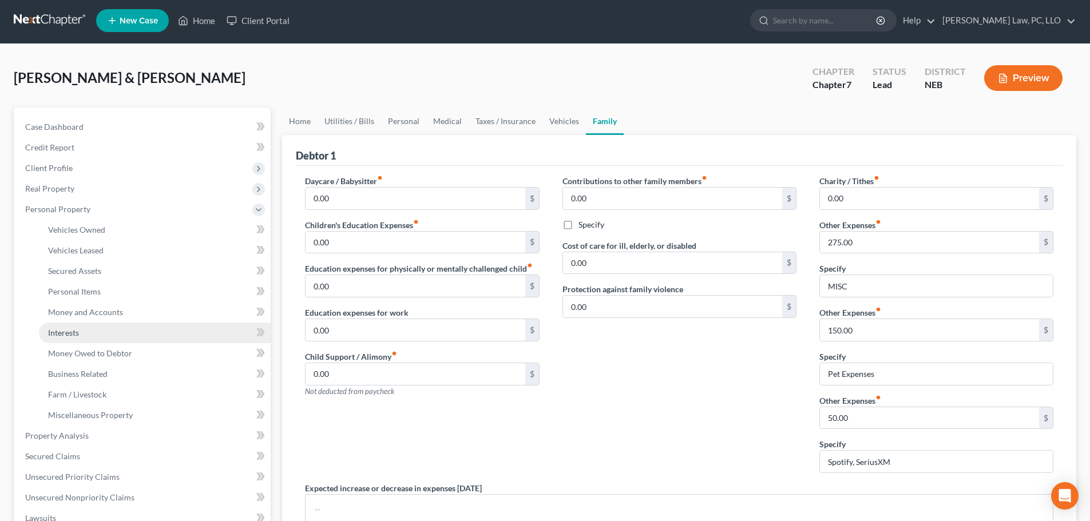
click at [85, 340] on link "Interests" at bounding box center [155, 333] width 232 height 21
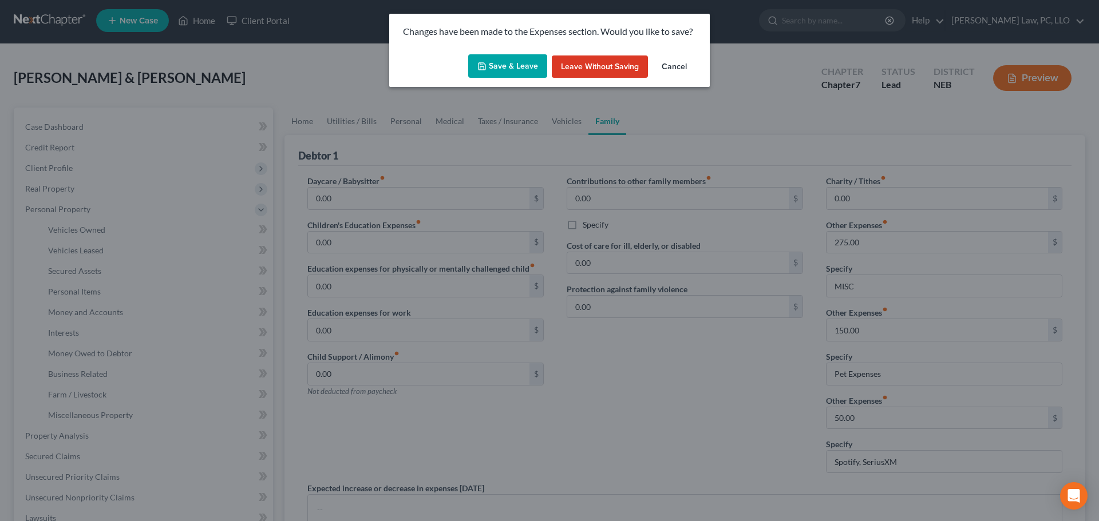
click at [513, 60] on button "Save & Leave" at bounding box center [507, 66] width 79 height 24
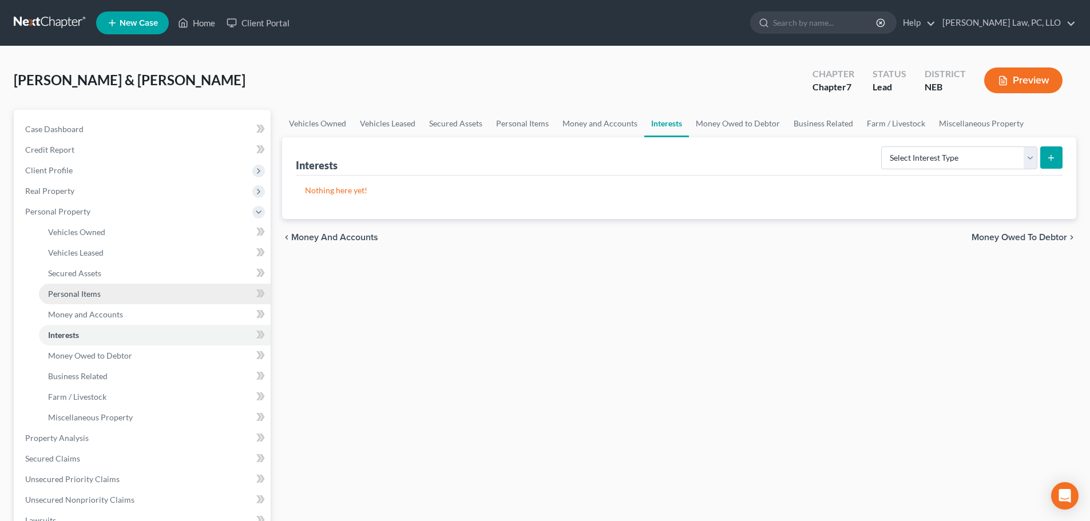
click at [94, 295] on span "Personal Items" at bounding box center [74, 294] width 53 height 10
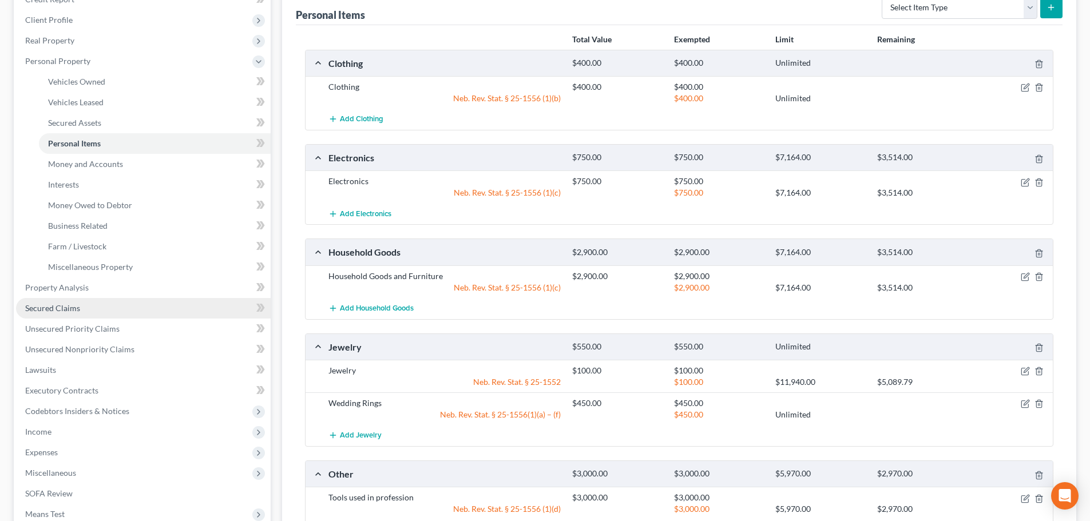
scroll to position [133, 0]
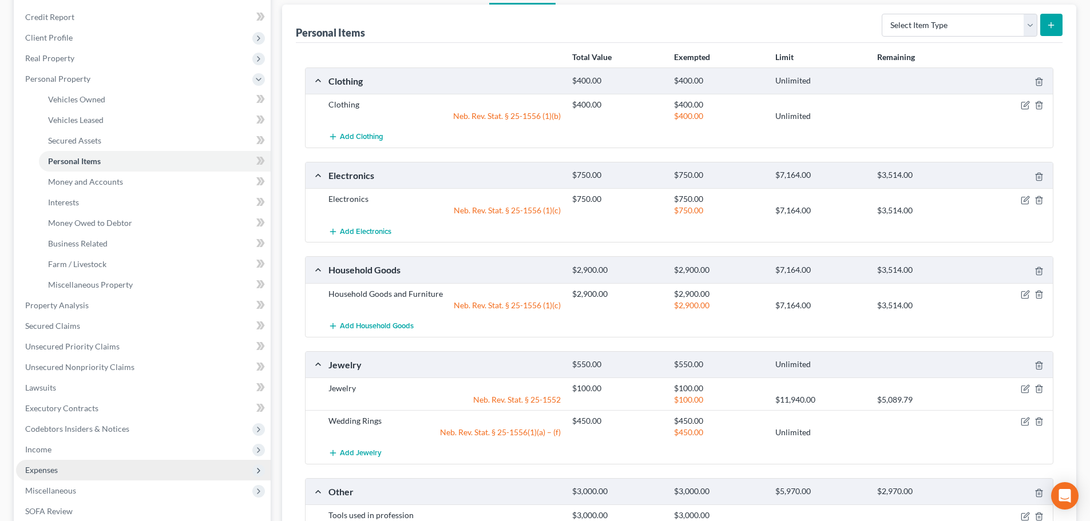
click at [78, 473] on span "Expenses" at bounding box center [143, 470] width 255 height 21
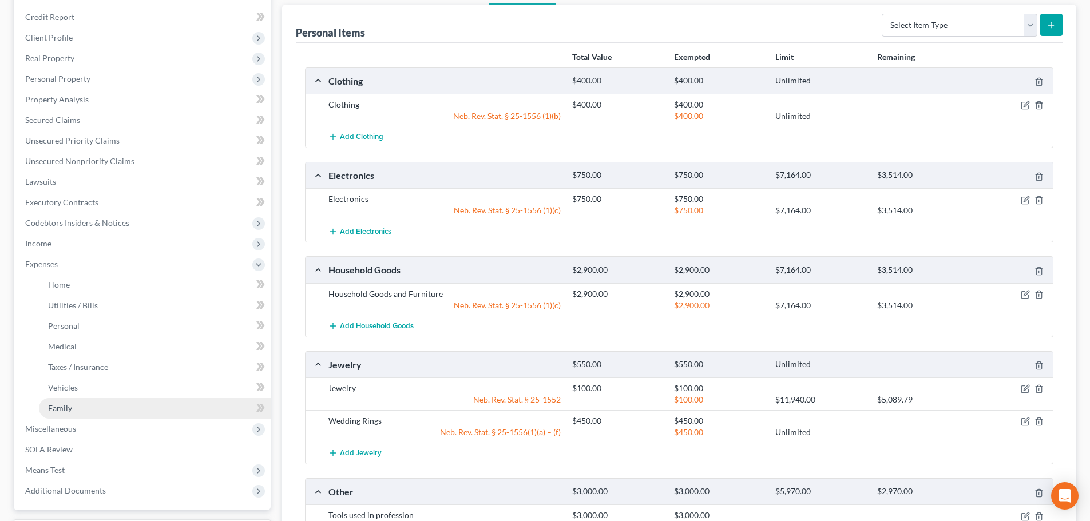
click at [86, 410] on link "Family" at bounding box center [155, 408] width 232 height 21
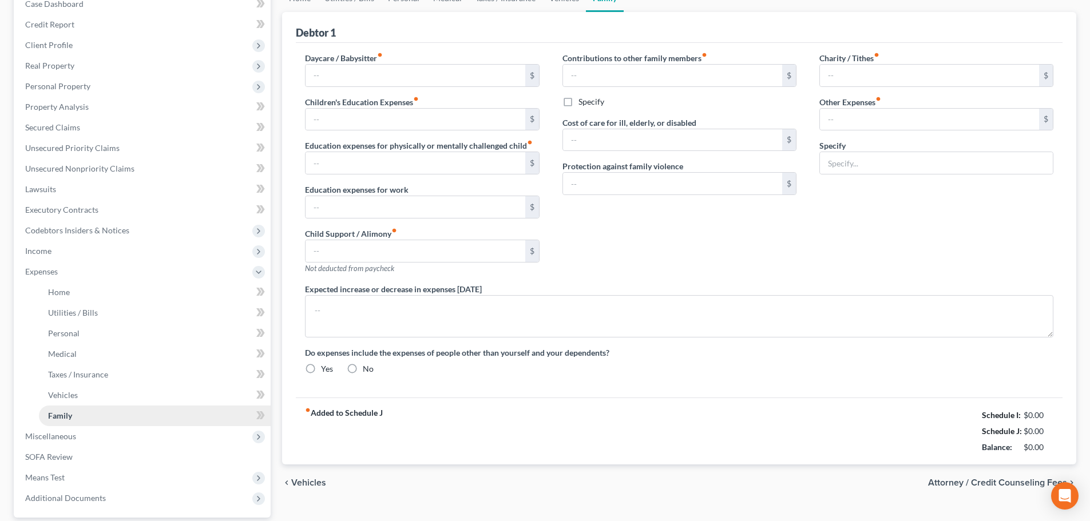
type input "0.00"
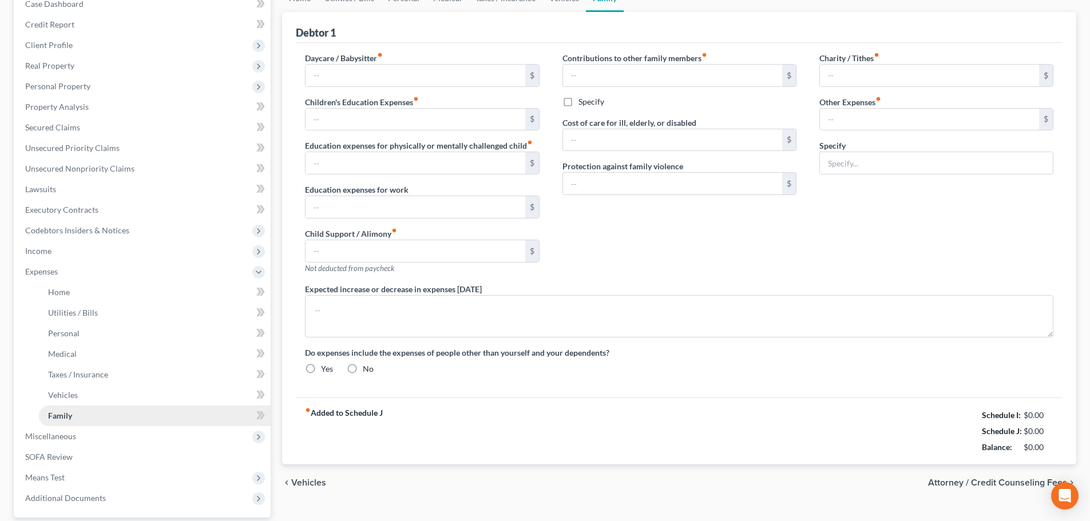
type input "0.00"
type input "275.00"
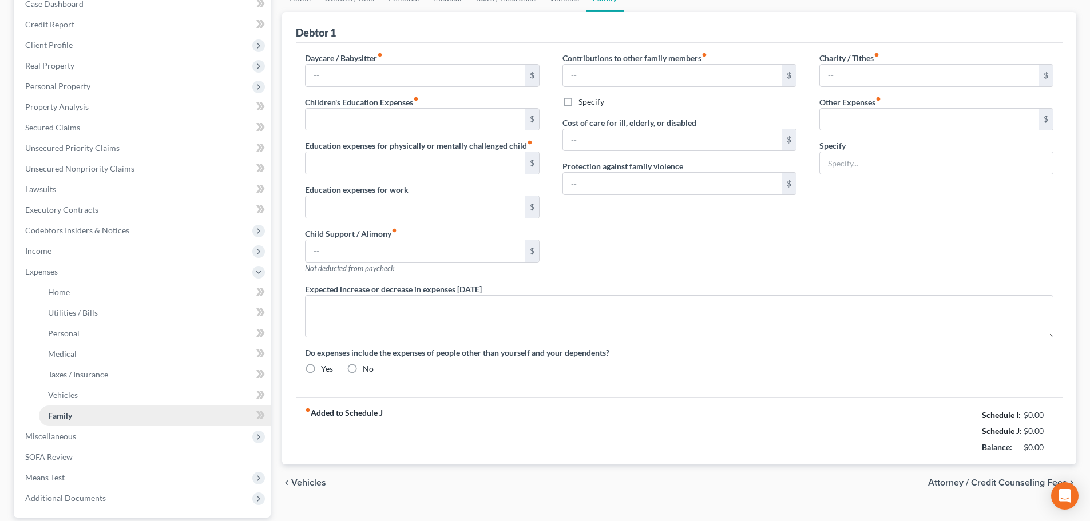
type input "MISC"
radio input "true"
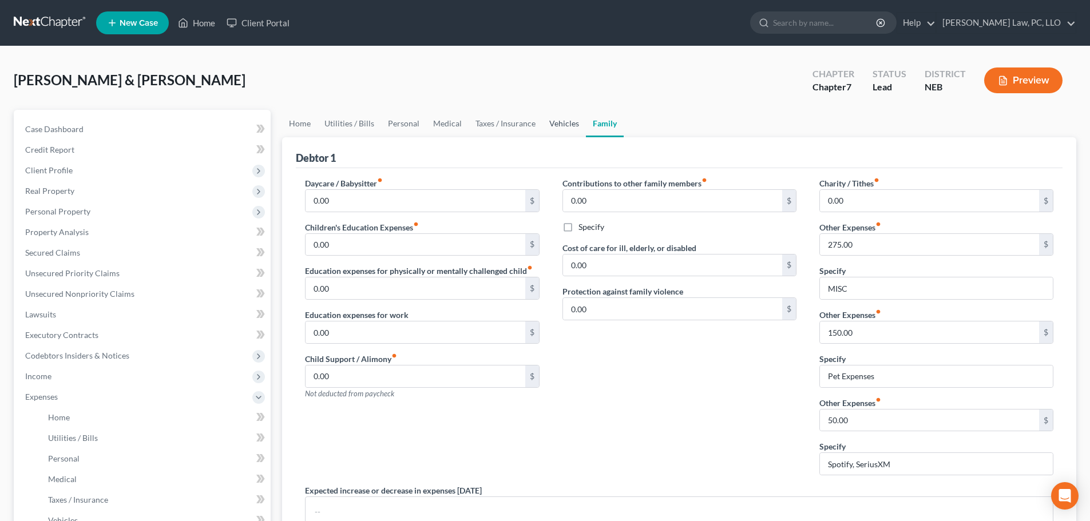
click at [555, 120] on link "Vehicles" at bounding box center [563, 123] width 43 height 27
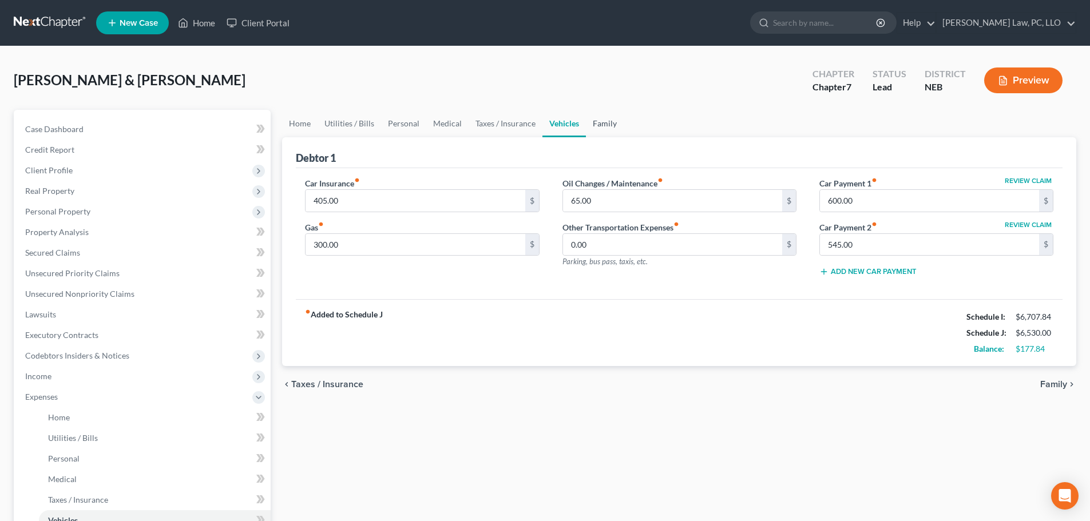
click at [604, 126] on link "Family" at bounding box center [605, 123] width 38 height 27
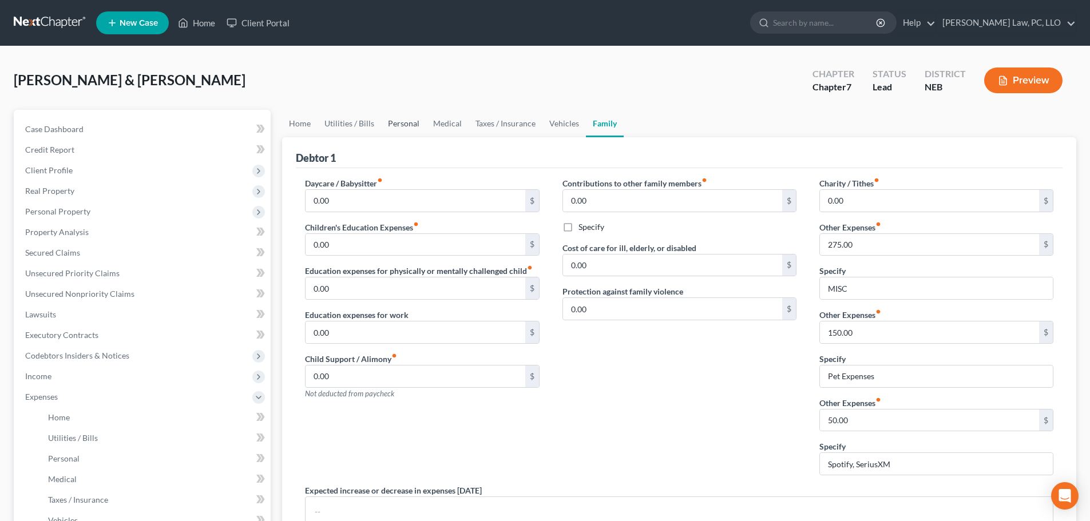
click at [395, 122] on link "Personal" at bounding box center [403, 123] width 45 height 27
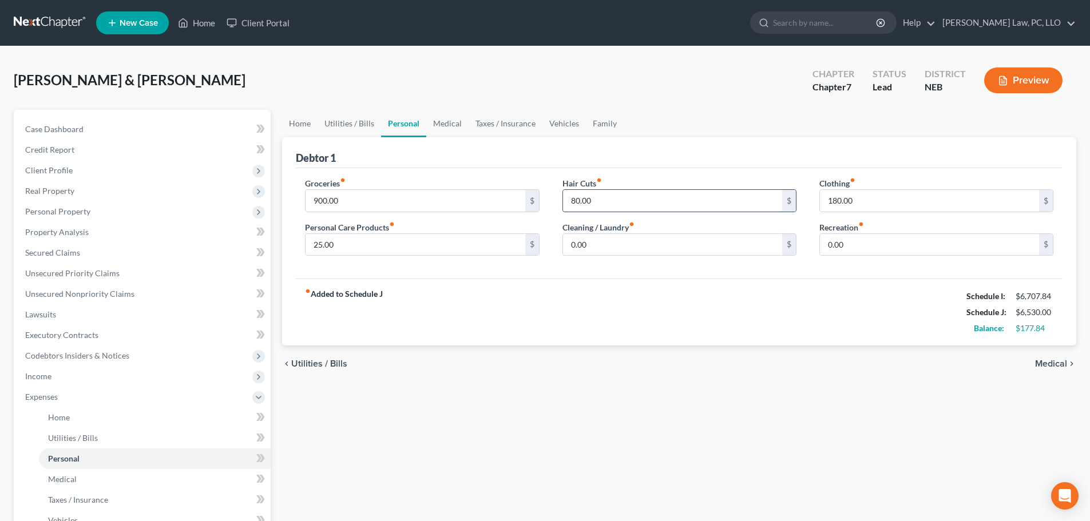
click at [621, 200] on input "80.00" at bounding box center [672, 201] width 219 height 22
type input "100.00"
click at [633, 280] on div "fiber_manual_record Added to Schedule J Schedule I: $6,707.84 Schedule J: $6,55…" at bounding box center [679, 312] width 767 height 67
click at [971, 196] on input "180.00" at bounding box center [929, 201] width 219 height 22
type input "185.00"
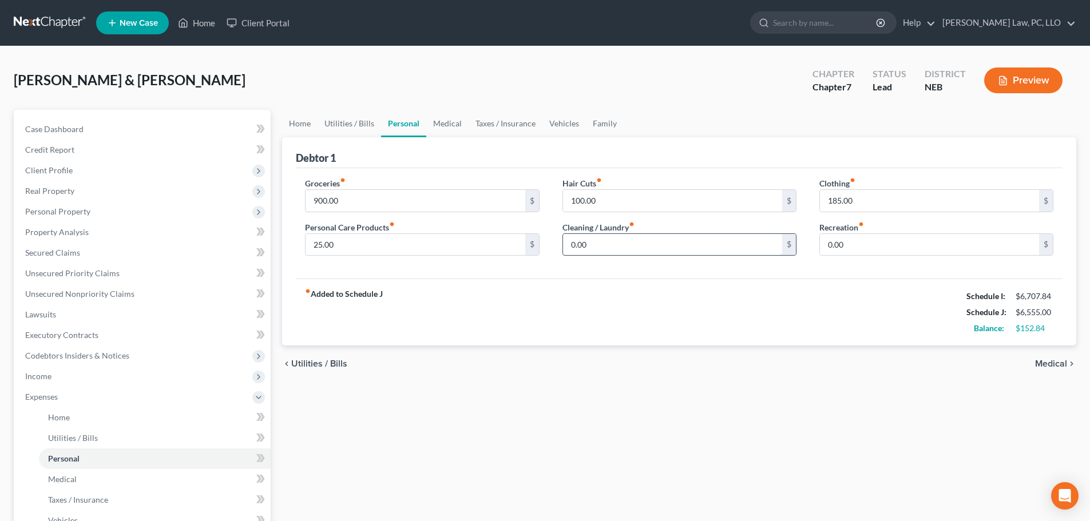
click at [627, 241] on input "0.00" at bounding box center [672, 245] width 219 height 22
type input "25.00"
click at [445, 124] on link "Medical" at bounding box center [447, 123] width 42 height 27
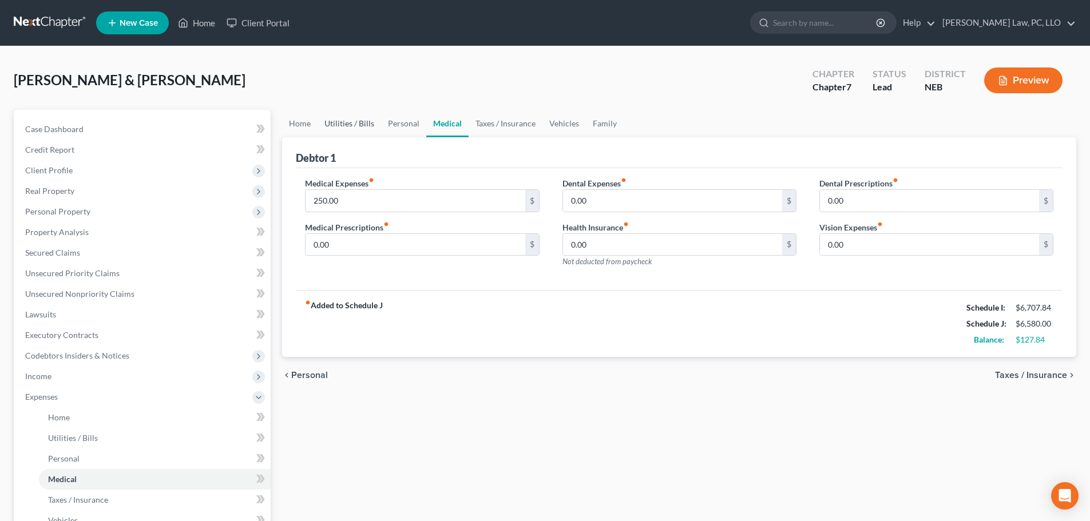
click at [326, 125] on link "Utilities / Bills" at bounding box center [350, 123] width 64 height 27
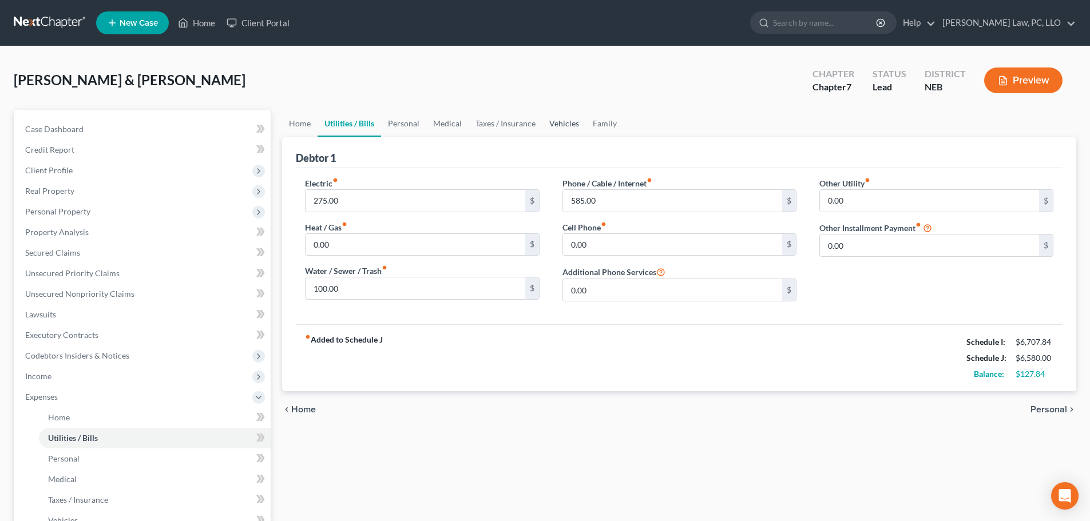
click at [565, 128] on link "Vehicles" at bounding box center [563, 123] width 43 height 27
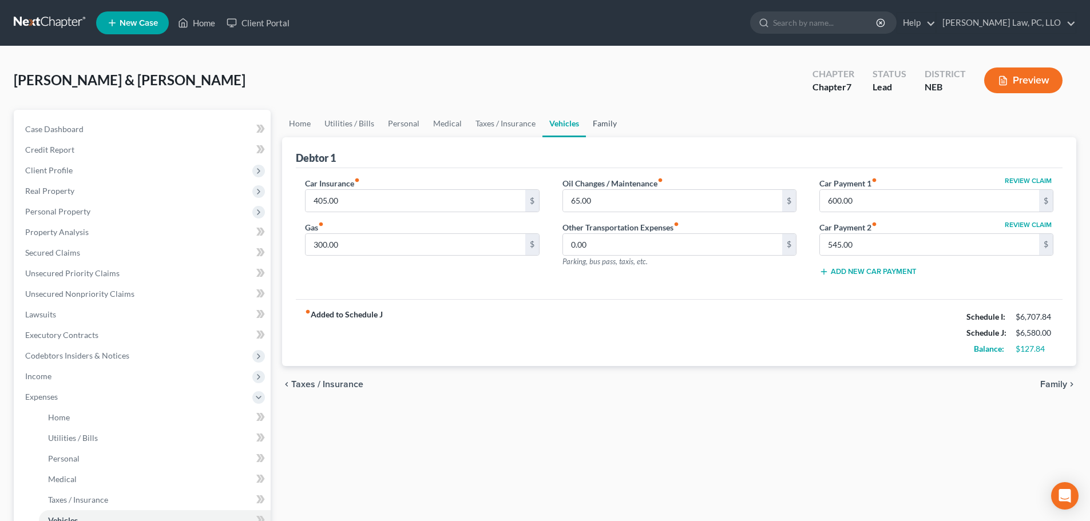
click at [607, 129] on link "Family" at bounding box center [605, 123] width 38 height 27
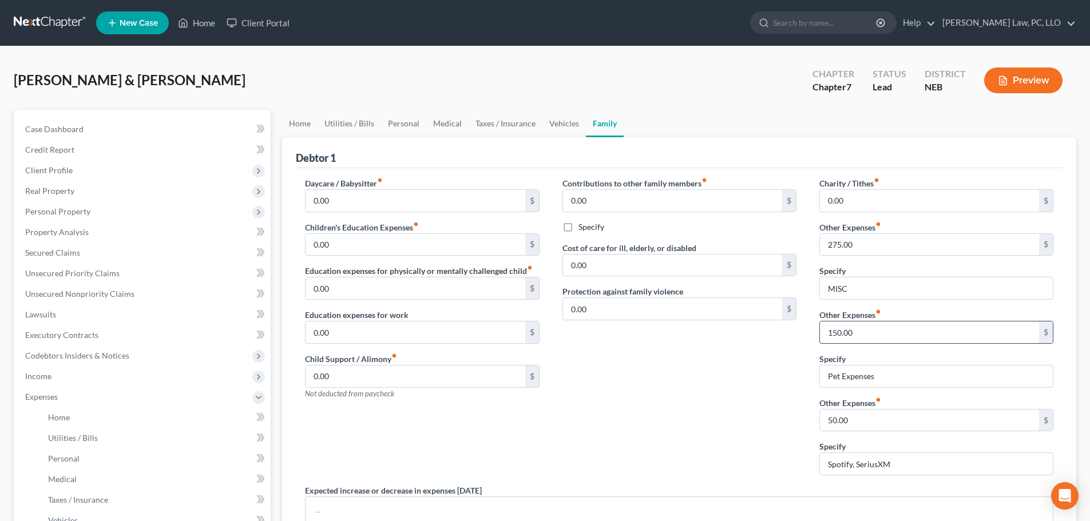
click at [877, 339] on input "150.00" at bounding box center [929, 333] width 219 height 22
click at [762, 361] on div "Contributions to other family members fiber_manual_record 0.00 $ Specify Cost o…" at bounding box center [679, 330] width 257 height 307
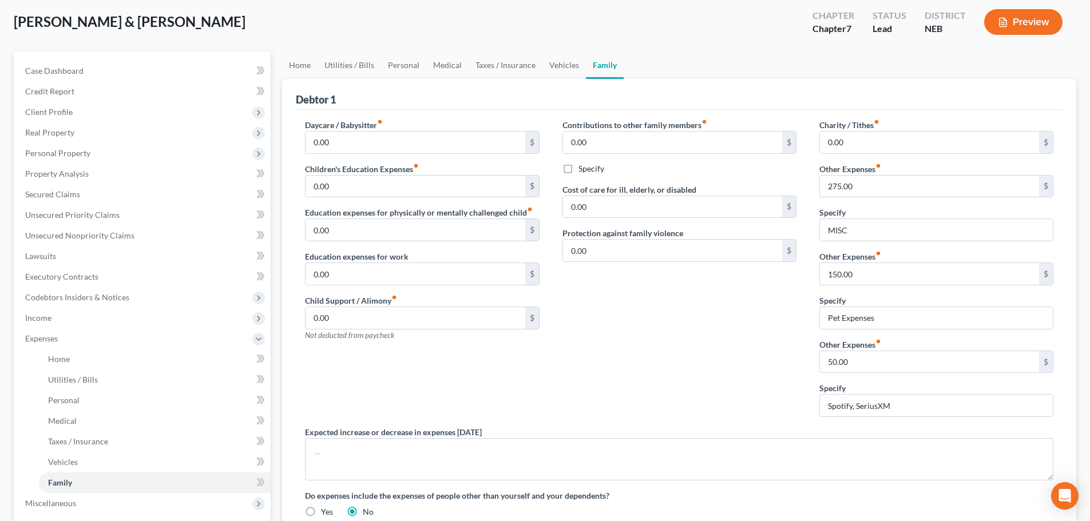
scroll to position [57, 0]
click at [306, 66] on link "Home" at bounding box center [299, 66] width 35 height 27
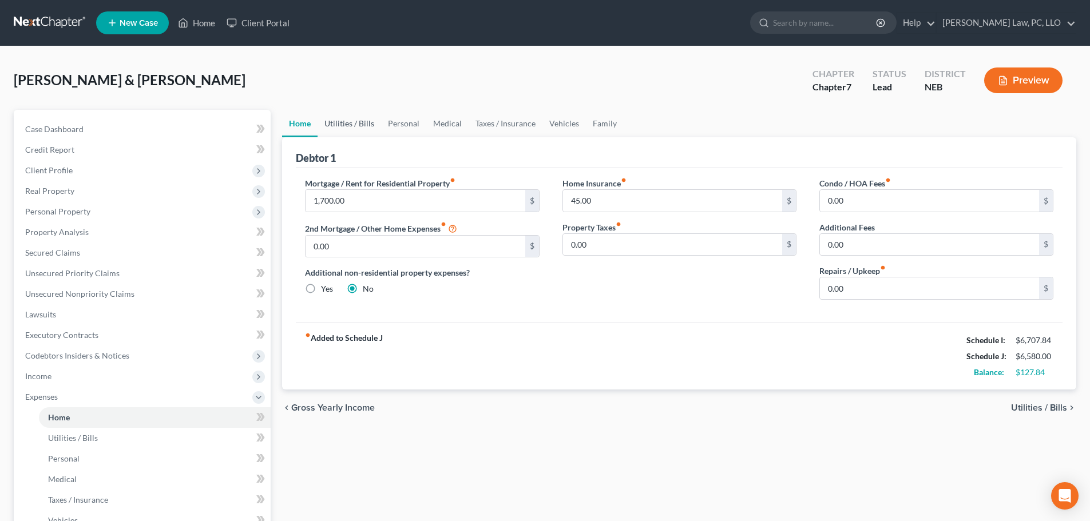
click at [340, 120] on link "Utilities / Bills" at bounding box center [350, 123] width 64 height 27
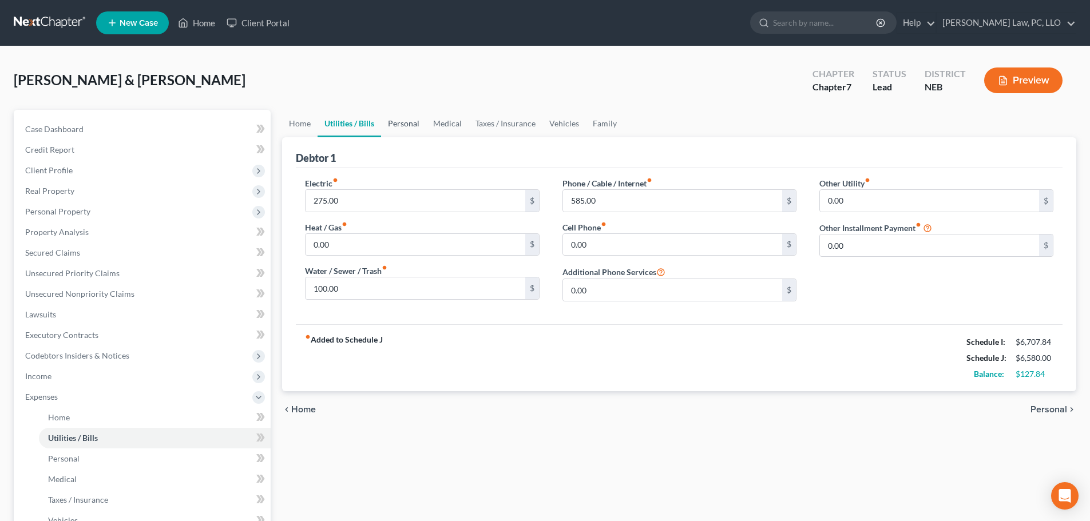
click at [388, 120] on link "Personal" at bounding box center [403, 123] width 45 height 27
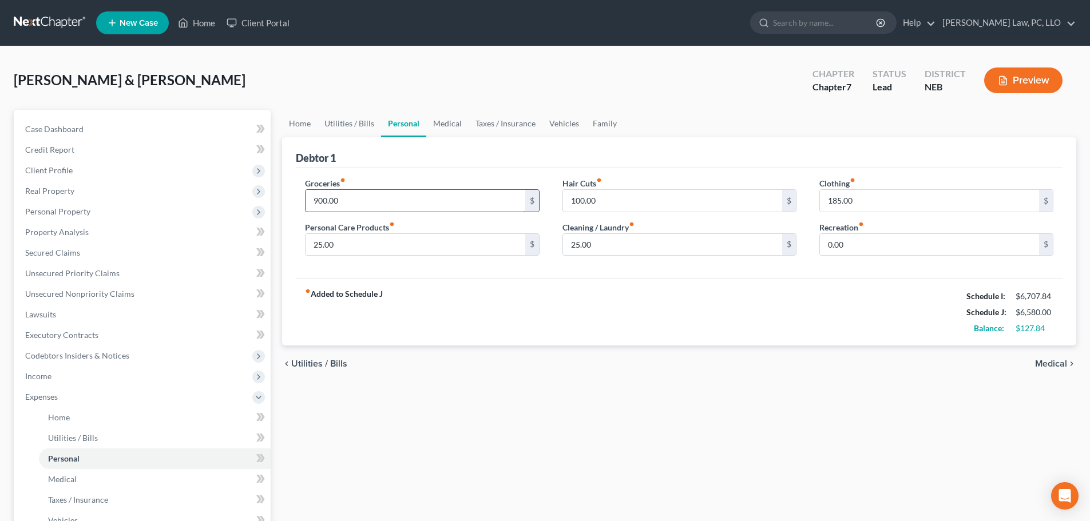
click at [368, 200] on input "900.00" at bounding box center [415, 201] width 219 height 22
type input "950.00"
click at [575, 302] on div "fiber_manual_record Added to Schedule J Schedule I: $6,707.84 Schedule J: $6,63…" at bounding box center [679, 312] width 767 height 67
click at [497, 247] on input "25.00" at bounding box center [415, 245] width 219 height 22
type input "30.00"
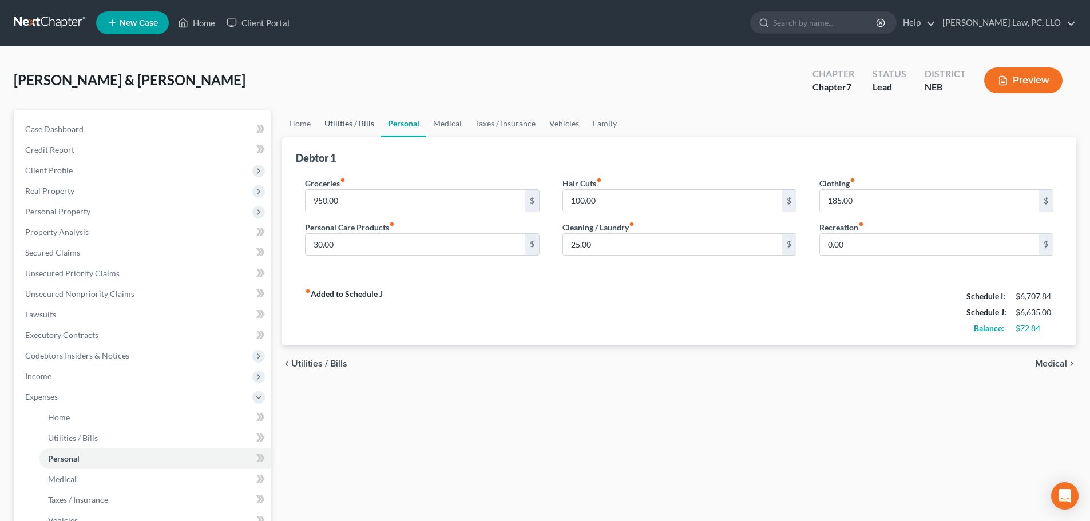
click at [353, 120] on link "Utilities / Bills" at bounding box center [350, 123] width 64 height 27
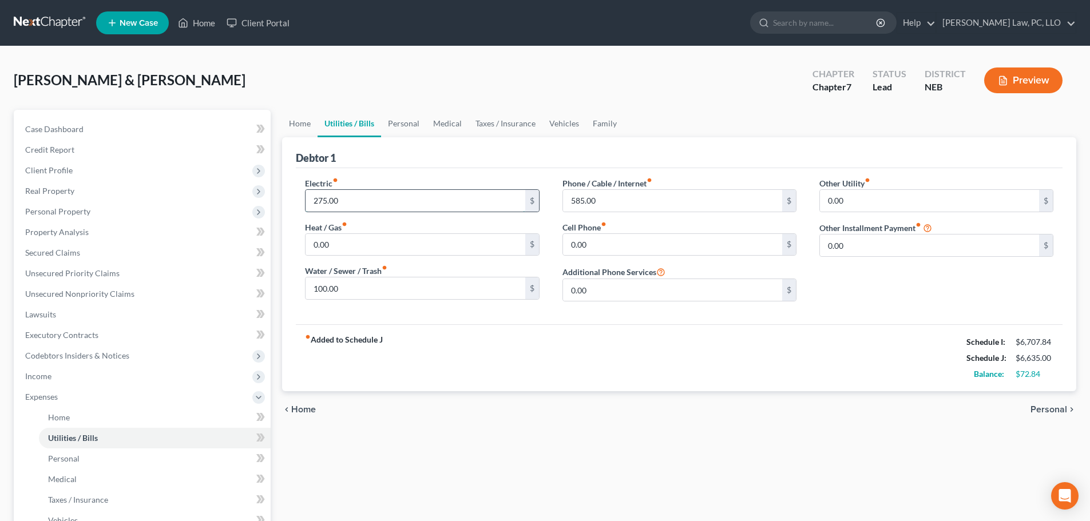
click at [338, 205] on input "275.00" at bounding box center [415, 201] width 219 height 22
type input "300.00"
click at [451, 122] on link "Medical" at bounding box center [447, 123] width 42 height 27
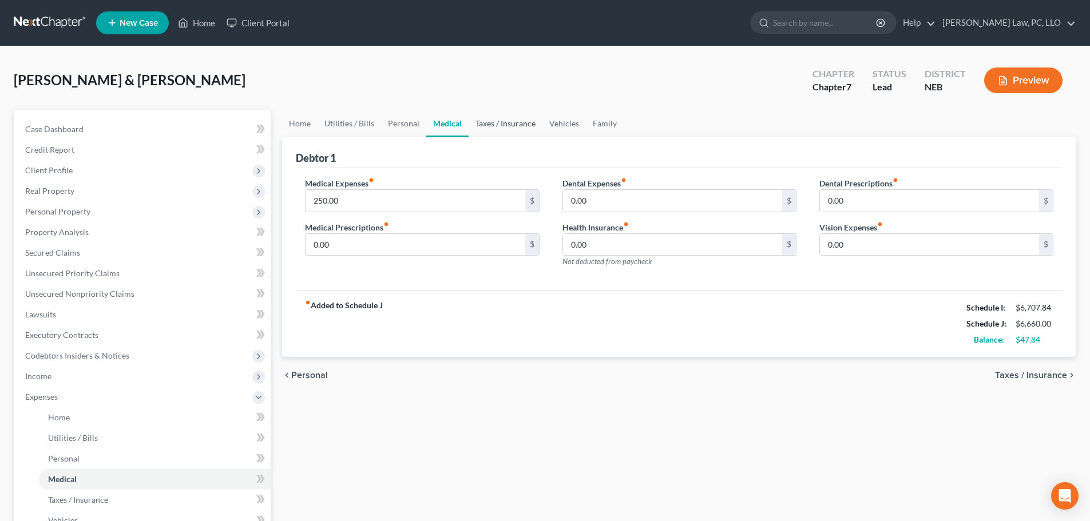
click at [487, 125] on link "Taxes / Insurance" at bounding box center [506, 123] width 74 height 27
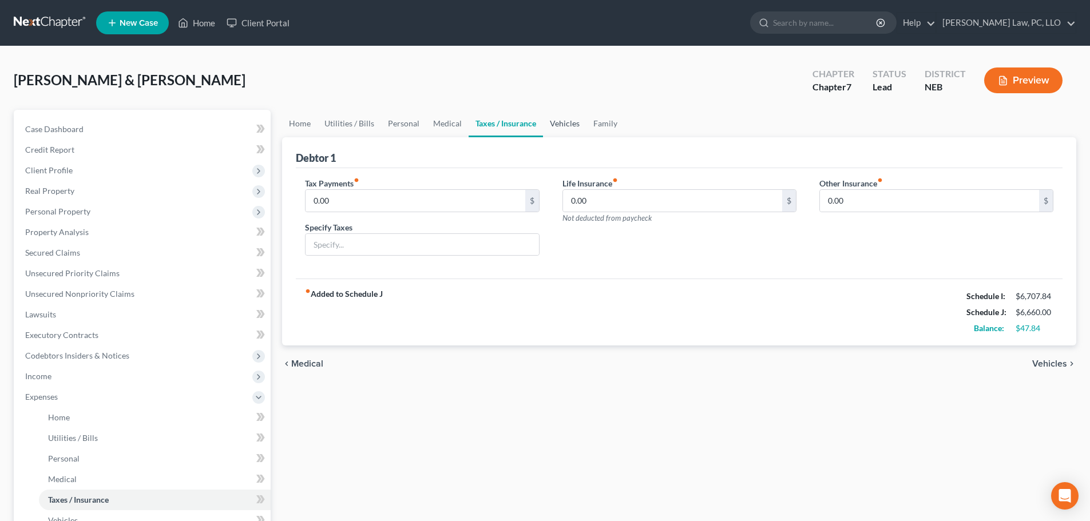
click at [573, 126] on link "Vehicles" at bounding box center [564, 123] width 43 height 27
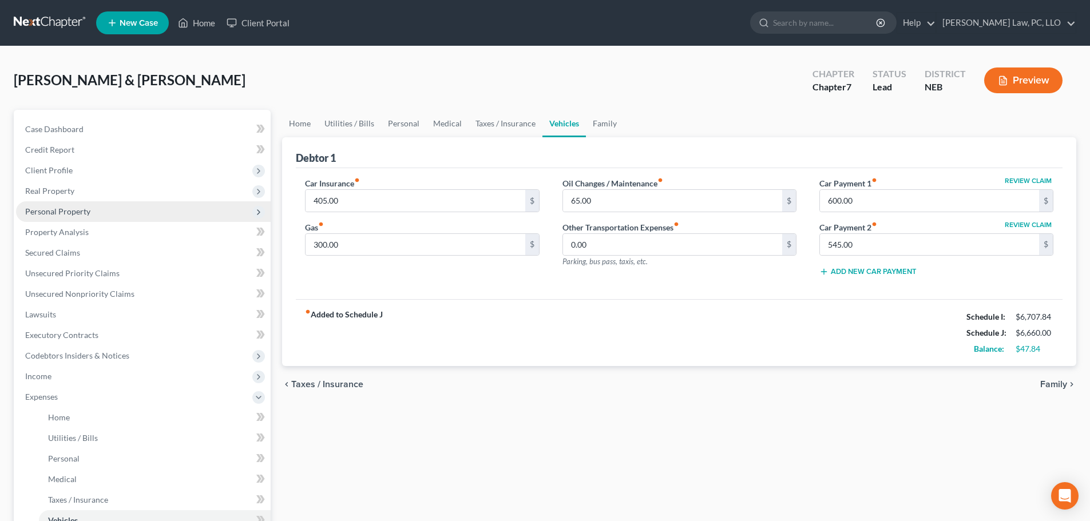
click at [88, 203] on span "Personal Property" at bounding box center [143, 211] width 255 height 21
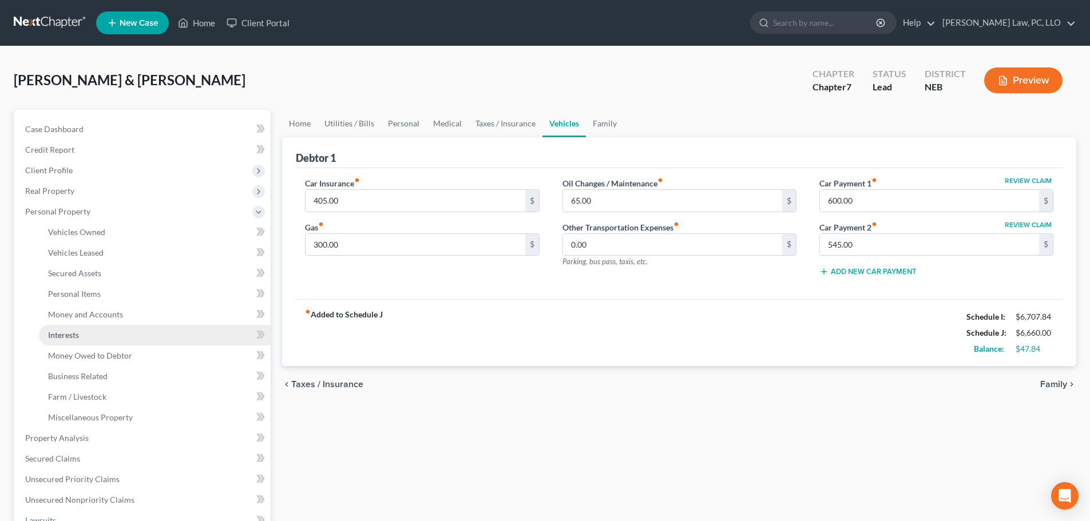
click at [88, 339] on link "Interests" at bounding box center [155, 335] width 232 height 21
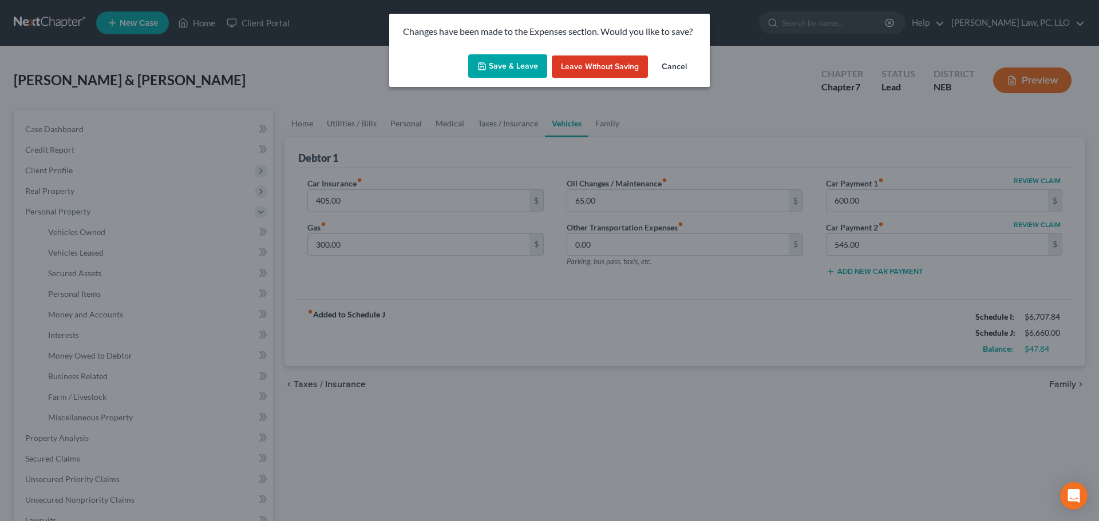
click at [518, 66] on button "Save & Leave" at bounding box center [507, 66] width 79 height 24
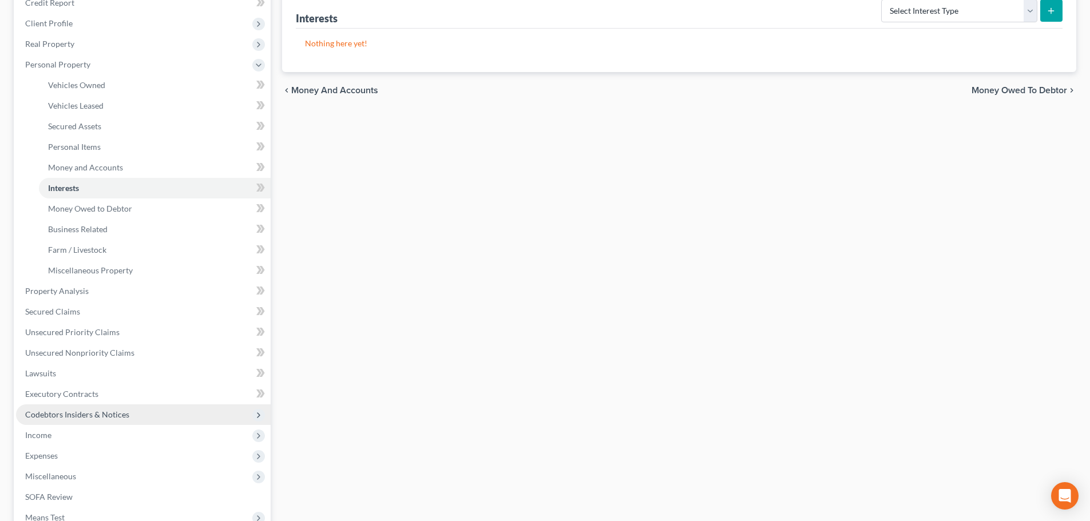
scroll to position [172, 0]
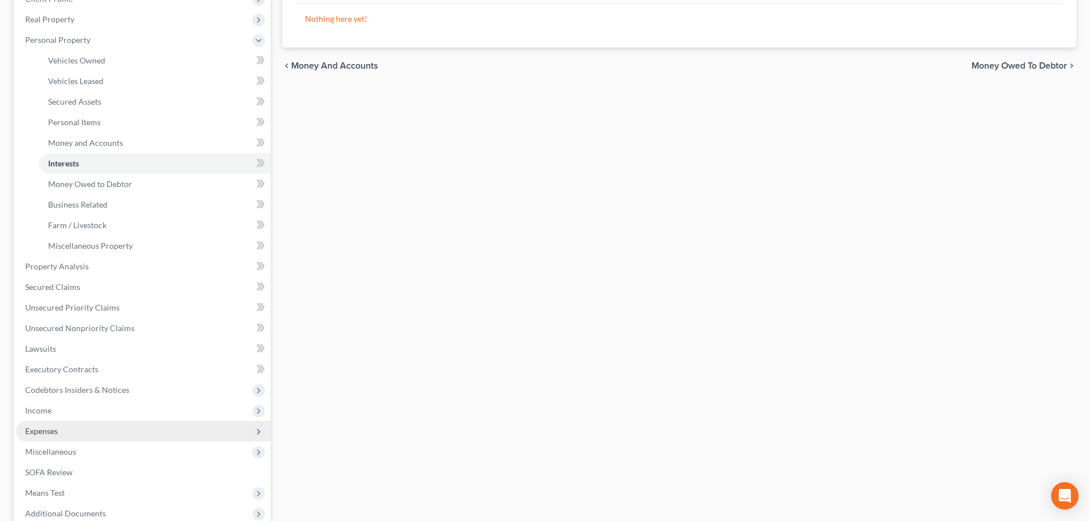
click at [78, 435] on span "Expenses" at bounding box center [143, 431] width 255 height 21
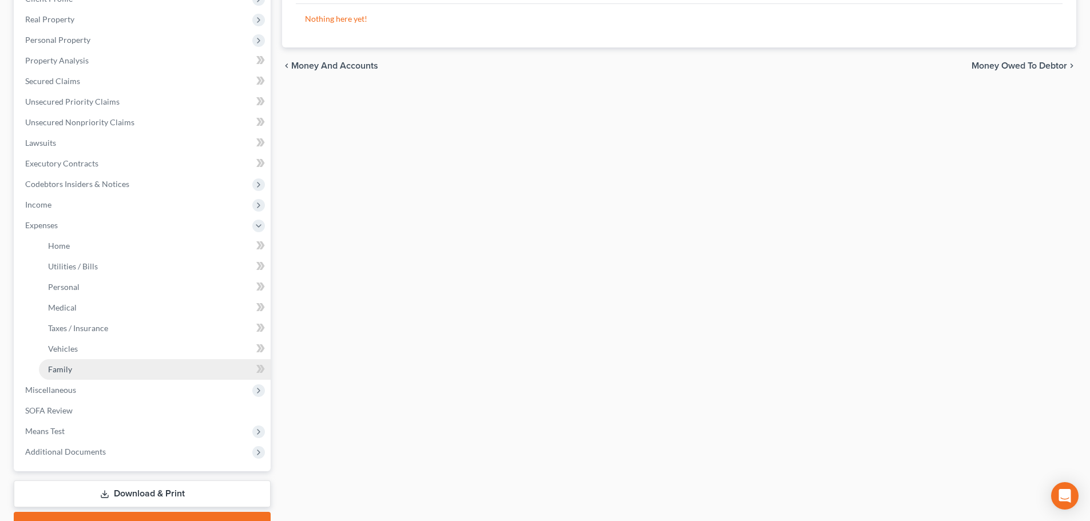
click at [67, 371] on span "Family" at bounding box center [60, 370] width 24 height 10
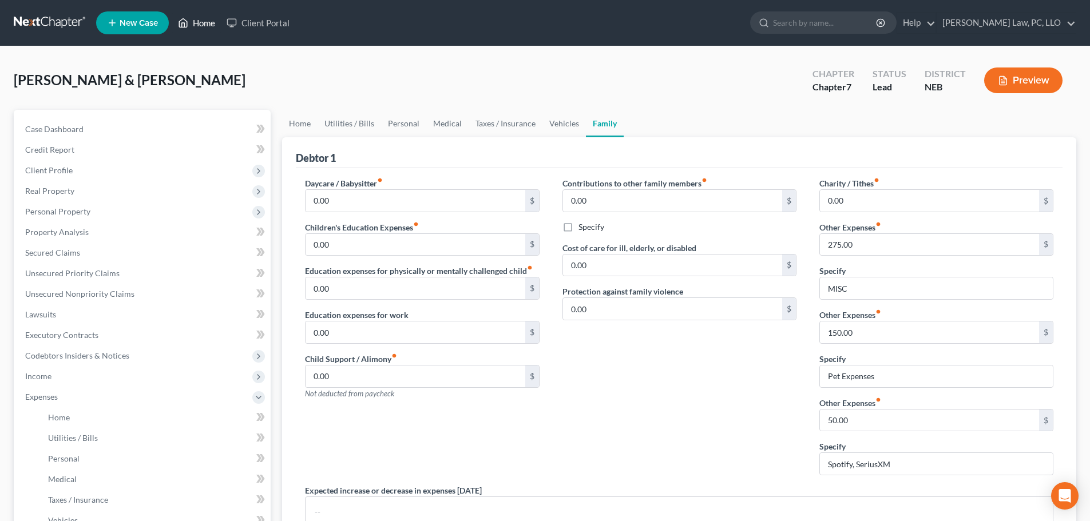
click at [201, 26] on link "Home" at bounding box center [196, 23] width 49 height 21
